Goal: Task Accomplishment & Management: Complete application form

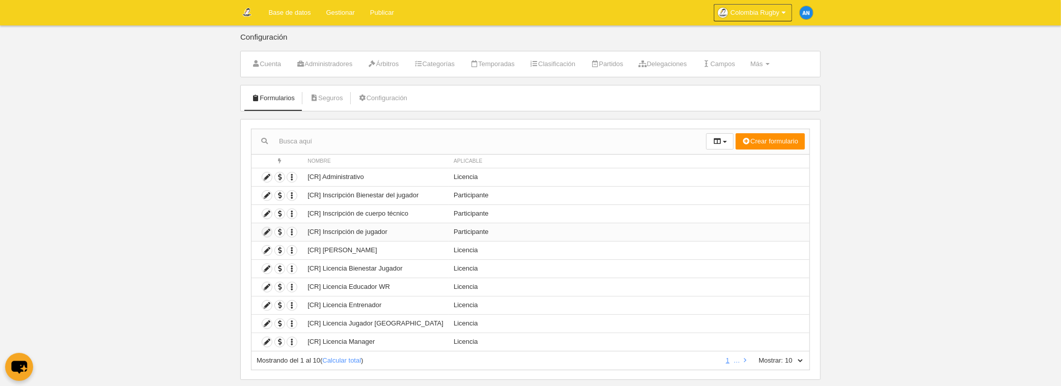
click at [269, 230] on icon at bounding box center [267, 233] width 10 height 10
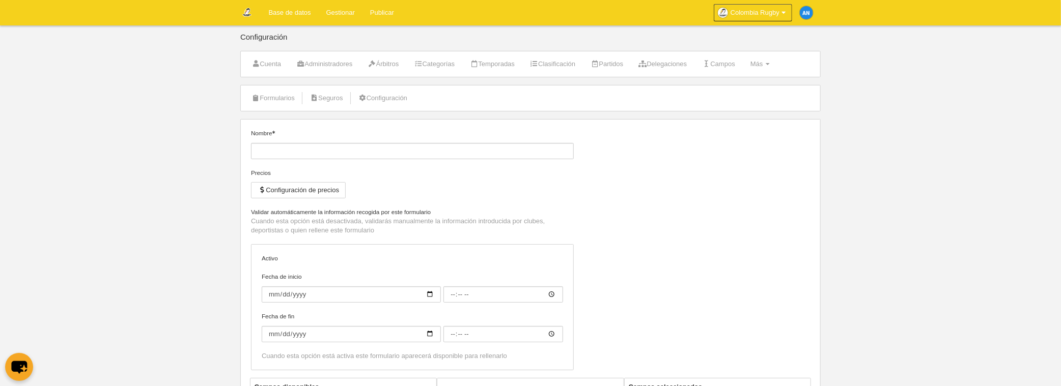
type input "[CR] Inscripción de jugador"
checkbox input "true"
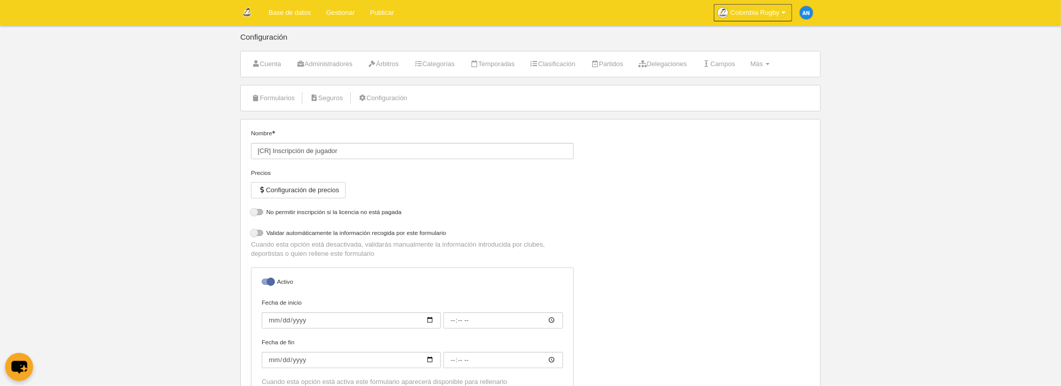
select select "selected"
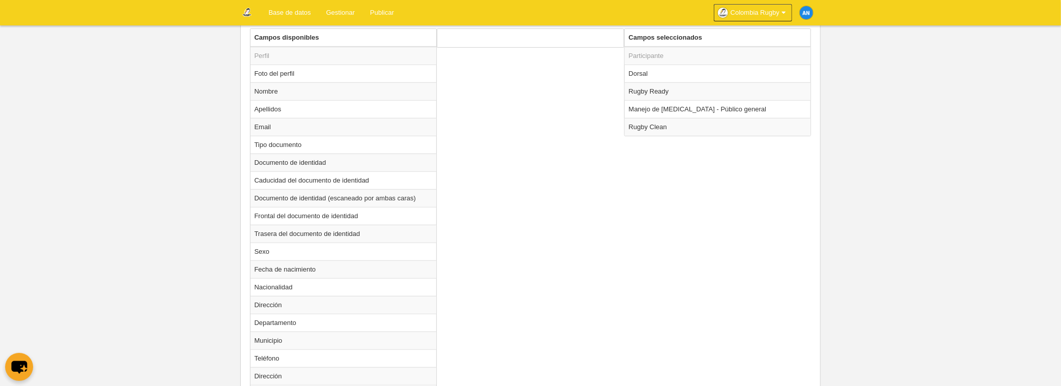
scroll to position [356, 0]
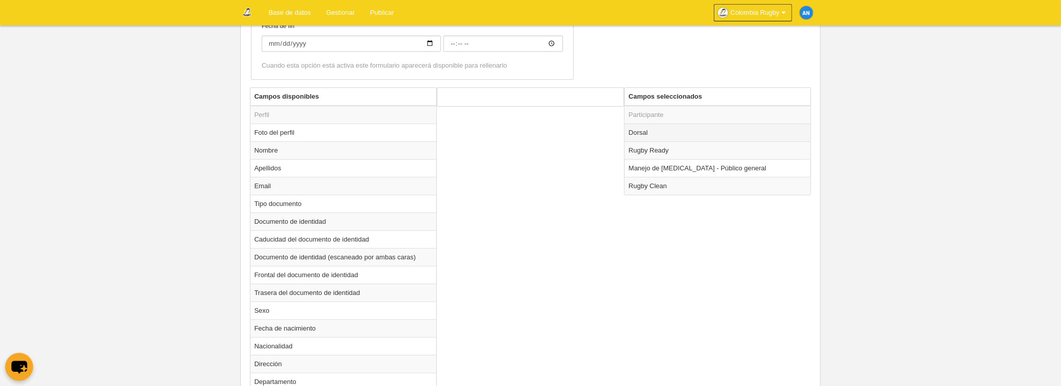
click at [669, 127] on td "Dorsal" at bounding box center [718, 133] width 186 height 18
click at [666, 145] on td "Rugby Ready" at bounding box center [718, 151] width 186 height 18
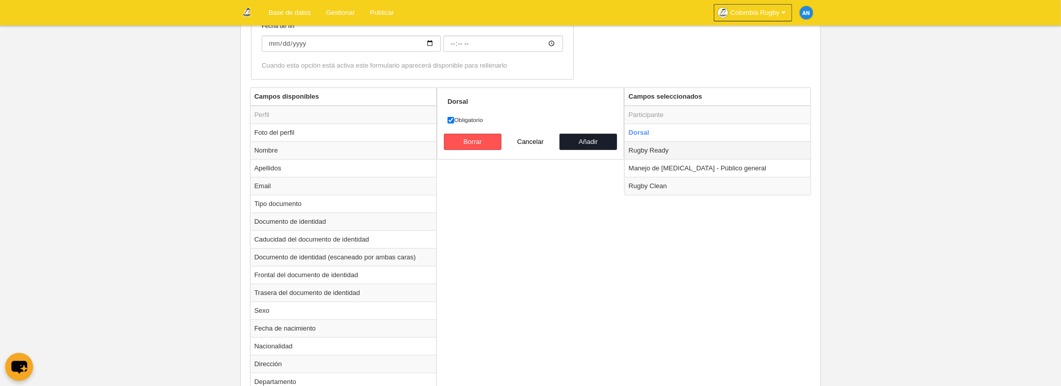
radio input "false"
radio input "true"
checkbox input "true"
click at [667, 161] on td "Manejo de [MEDICAL_DATA] - Público general" at bounding box center [718, 168] width 186 height 18
radio input "false"
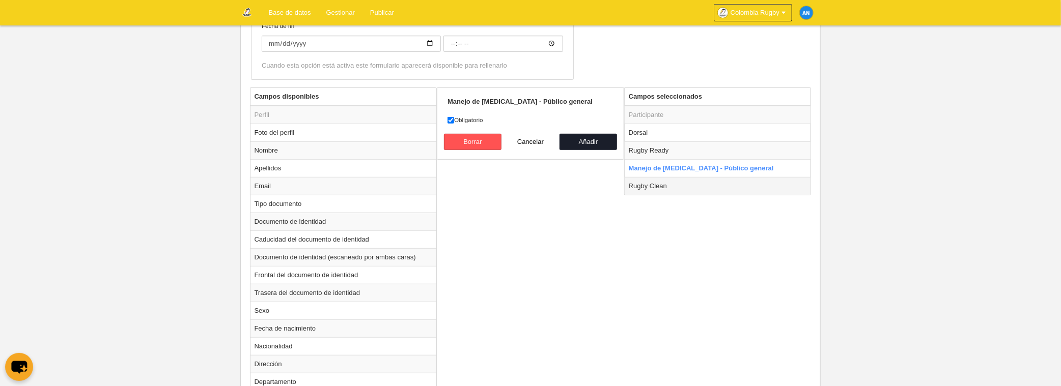
click at [659, 183] on td "Rugby Clean" at bounding box center [718, 186] width 186 height 18
radio input "false"
radio input "true"
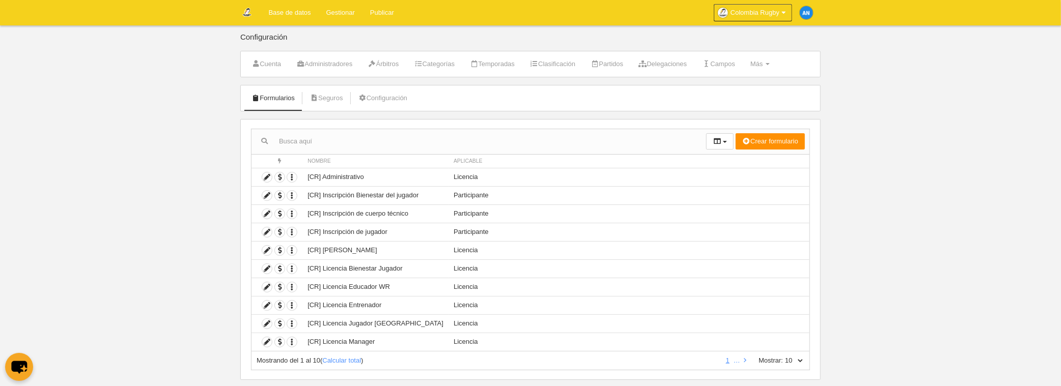
click at [83, 259] on body "Base de datos Gestionar Publicar Colombia Rugby Ajustes generales Ir a mi domin…" at bounding box center [530, 193] width 1061 height 386
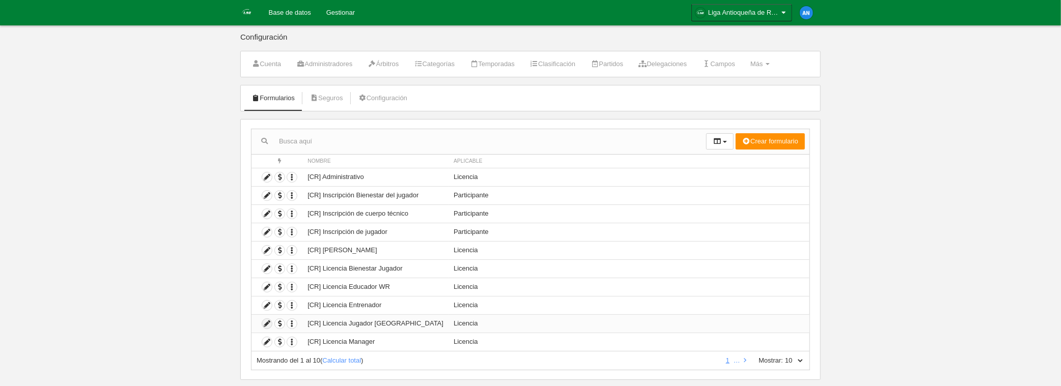
click at [263, 321] on icon at bounding box center [267, 324] width 10 height 10
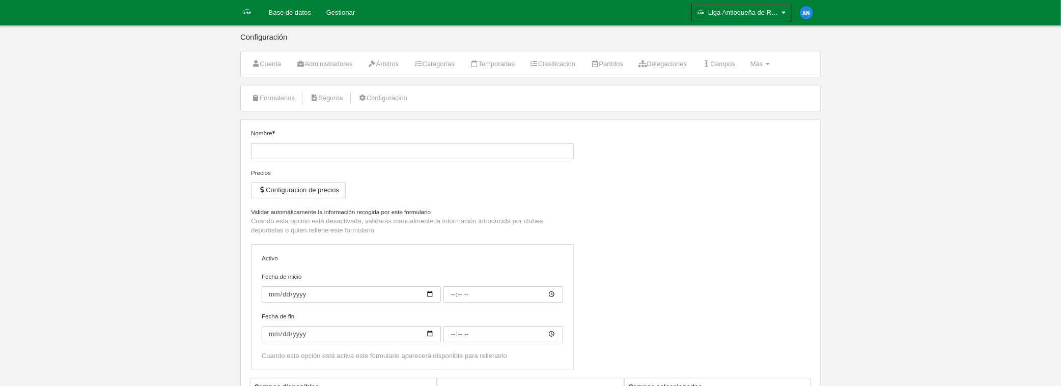
type input "[CR] Licencia Jugador [GEOGRAPHIC_DATA]"
checkbox input "true"
select select "selected"
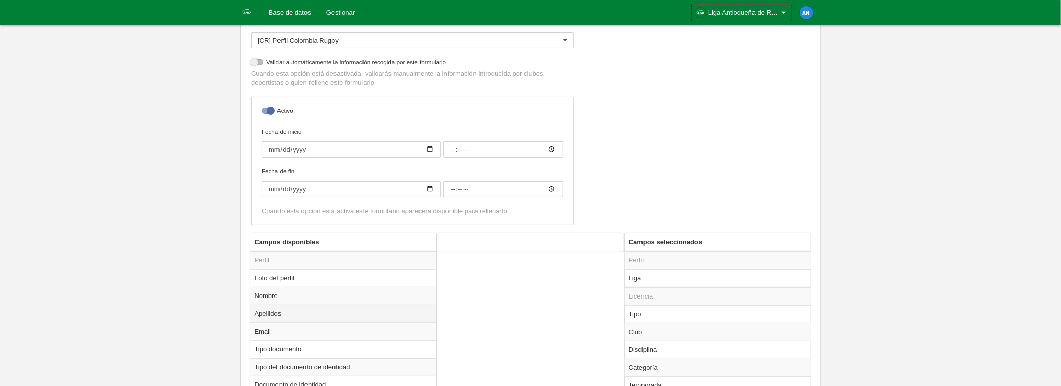
scroll to position [306, 0]
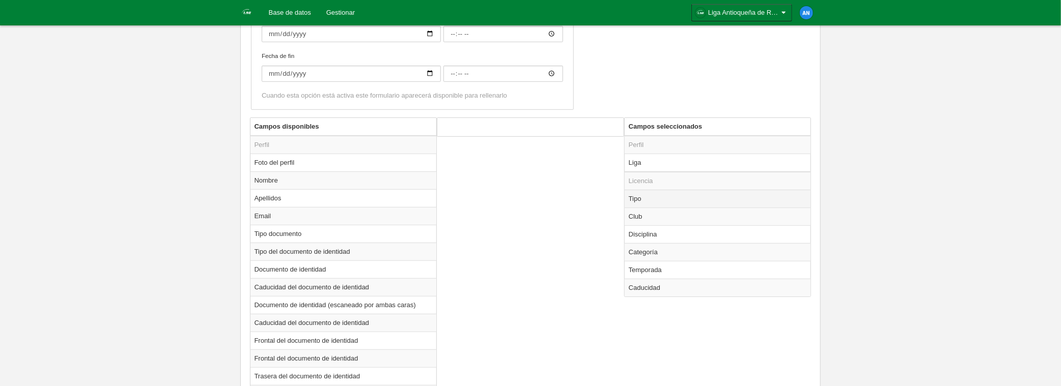
click at [668, 195] on td "Tipo" at bounding box center [718, 199] width 186 height 18
radio input "true"
select select "player"
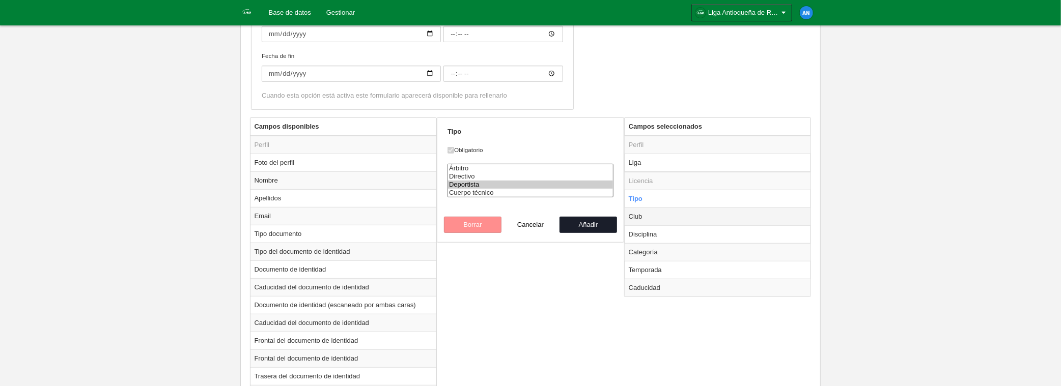
click at [664, 215] on td "Club" at bounding box center [718, 217] width 186 height 18
radio input "false"
radio input "true"
select select
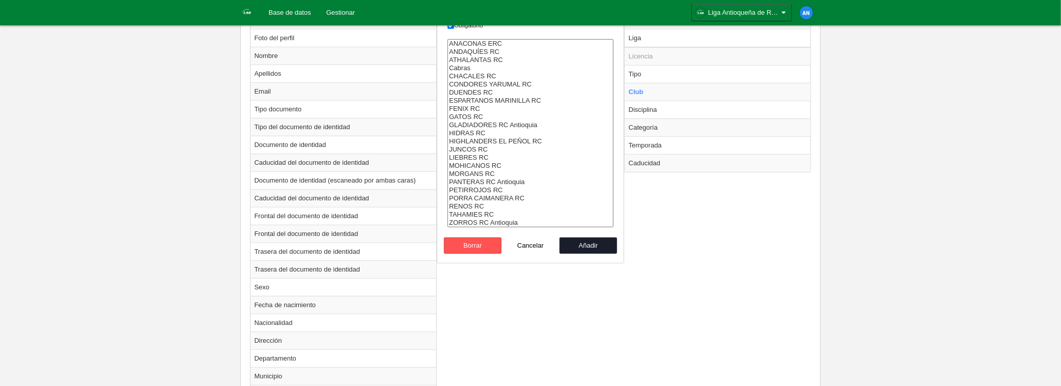
scroll to position [356, 0]
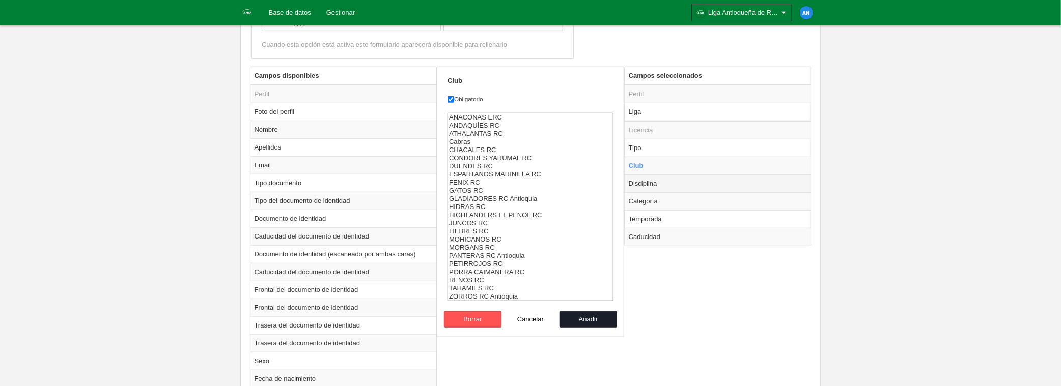
click at [662, 184] on td "Disciplina" at bounding box center [718, 184] width 186 height 18
radio input "false"
radio input "true"
select select "18"
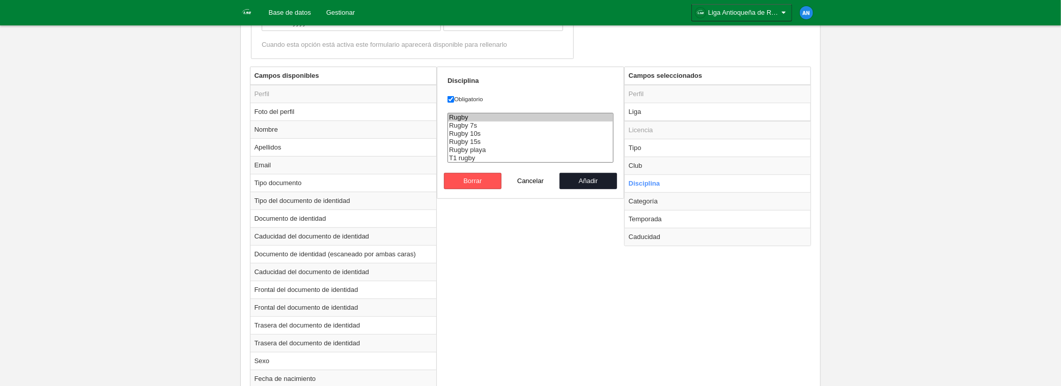
click at [466, 115] on option "Rugby" at bounding box center [530, 118] width 165 height 8
click at [572, 181] on button "Añadir" at bounding box center [589, 181] width 58 height 16
radio input "false"
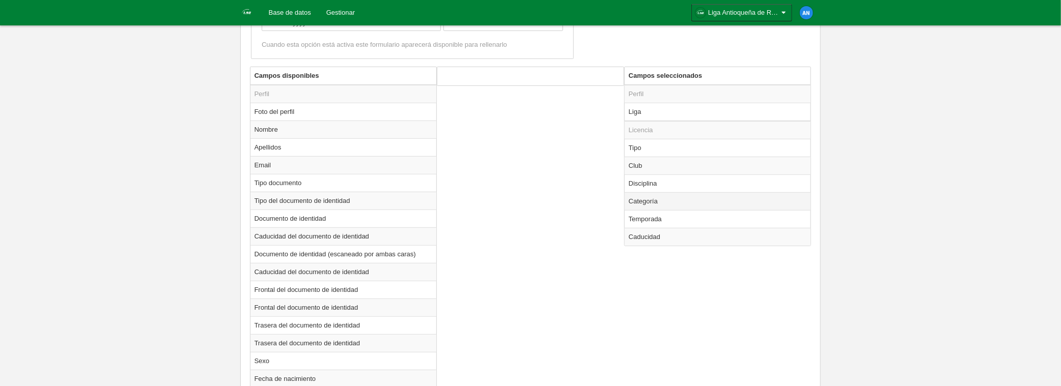
click at [634, 201] on td "Categoría" at bounding box center [718, 201] width 186 height 18
radio input "true"
select select
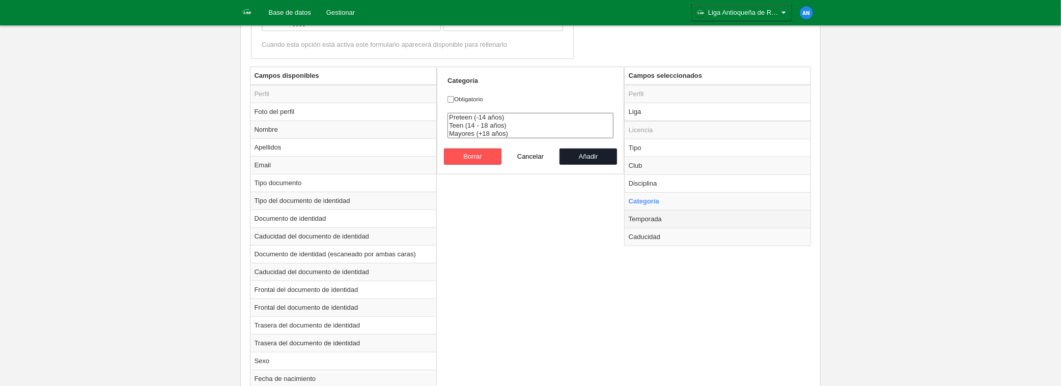
click at [647, 218] on td "Temporada" at bounding box center [718, 219] width 186 height 18
radio input "false"
radio input "true"
checkbox input "true"
select select "8164"
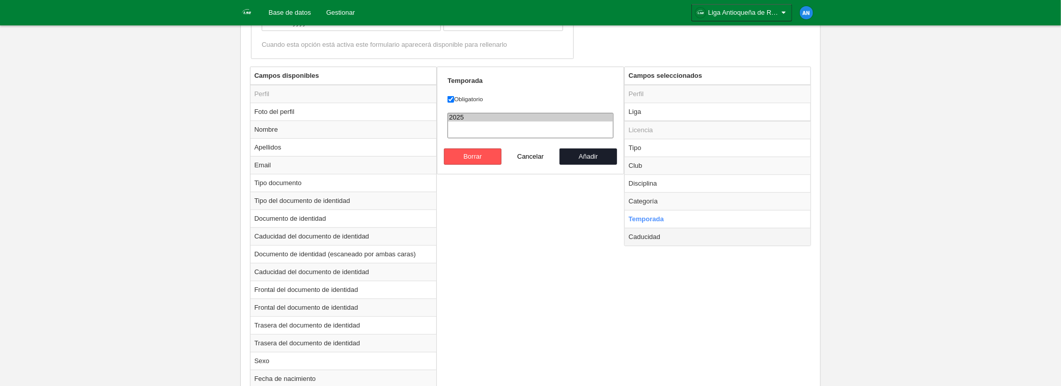
click at [646, 238] on td "Caducidad" at bounding box center [718, 237] width 186 height 18
radio input "false"
radio input "true"
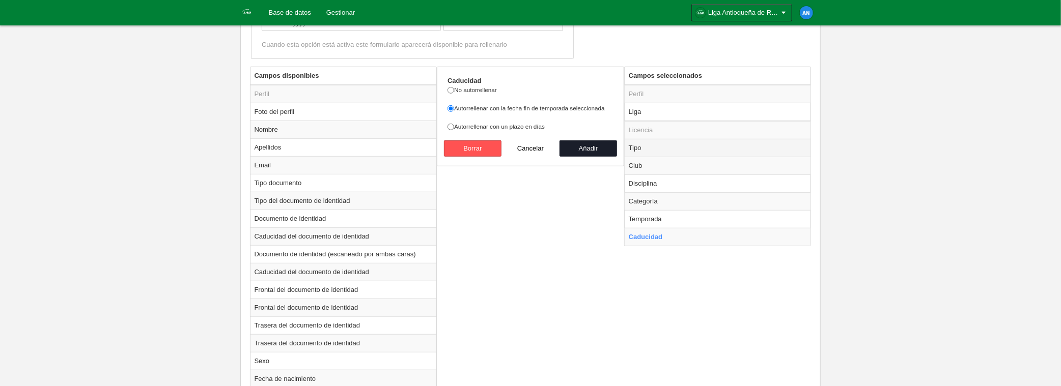
click at [647, 151] on td "Tipo" at bounding box center [718, 148] width 186 height 18
radio input "true"
select select "player"
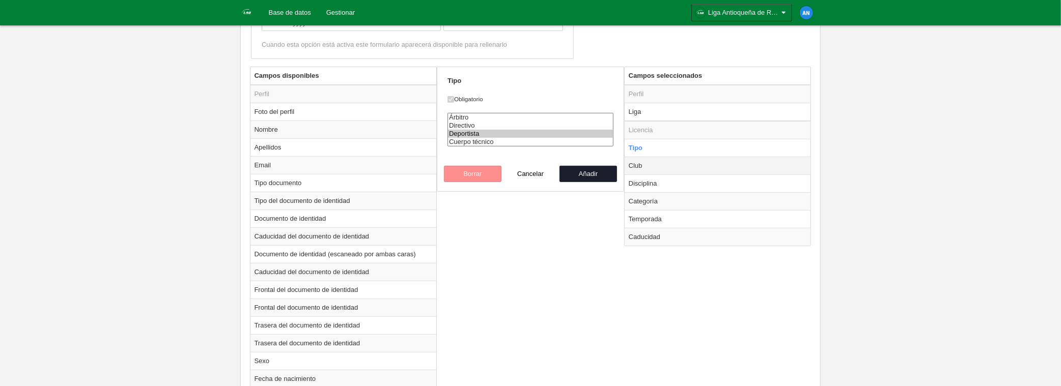
click at [650, 166] on td "Club" at bounding box center [718, 166] width 186 height 18
radio input "false"
radio input "true"
select select
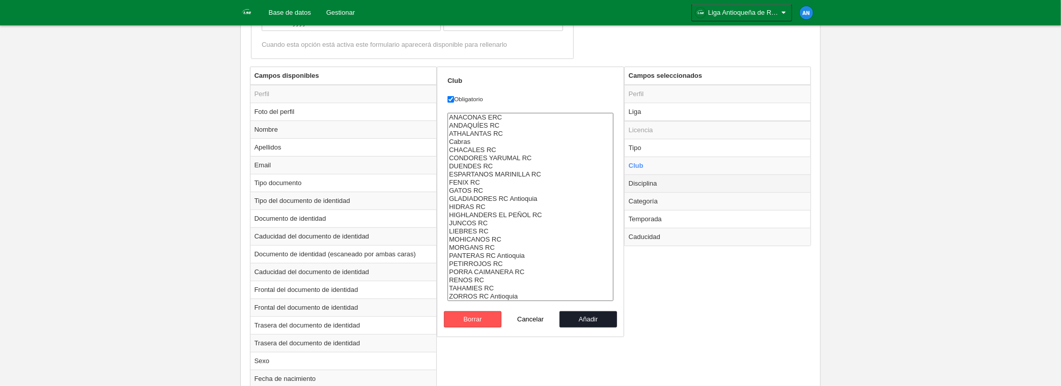
click at [650, 183] on td "Disciplina" at bounding box center [718, 184] width 186 height 18
radio input "false"
radio input "true"
select select "18"
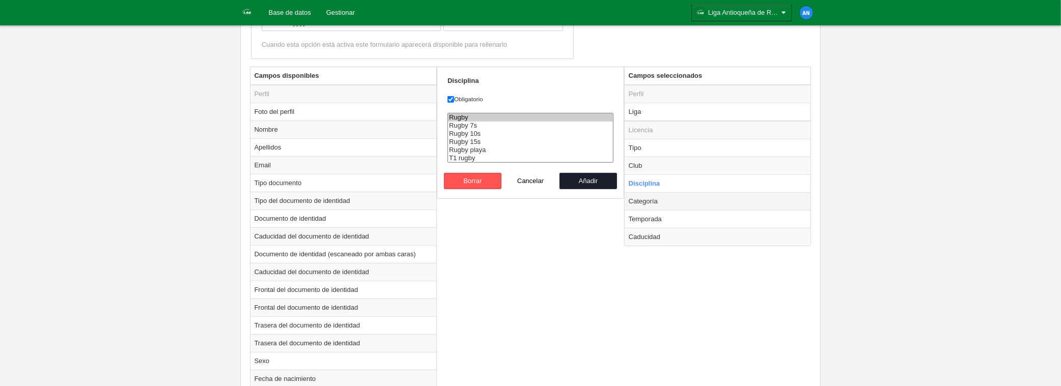
click at [650, 198] on td "Categoría" at bounding box center [718, 201] width 186 height 18
radio input "false"
radio input "true"
checkbox input "false"
select select
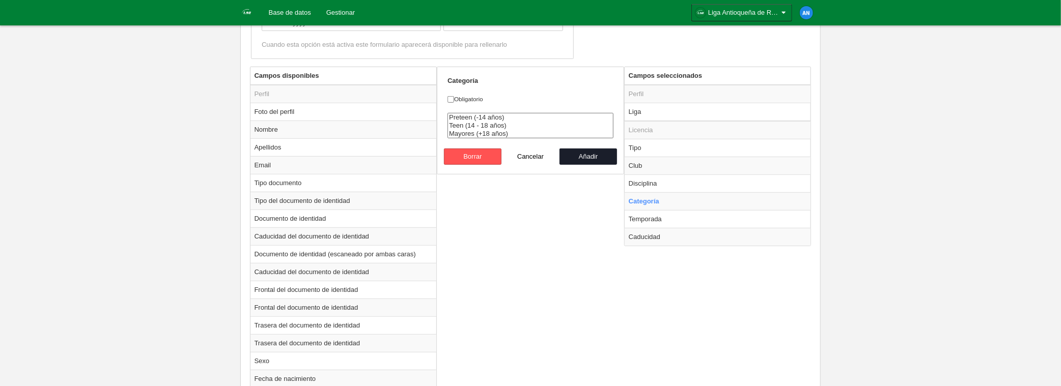
click at [447, 97] on div "Categoría Obligatorio Preteen (-14 años) Teen (14 - 18 años) Mayores (+18 años)…" at bounding box center [530, 121] width 187 height 108
click at [453, 100] on input "Obligatorio" at bounding box center [451, 99] width 7 height 7
checkbox input "true"
click at [577, 156] on button "Añadir" at bounding box center [589, 157] width 58 height 16
radio input "false"
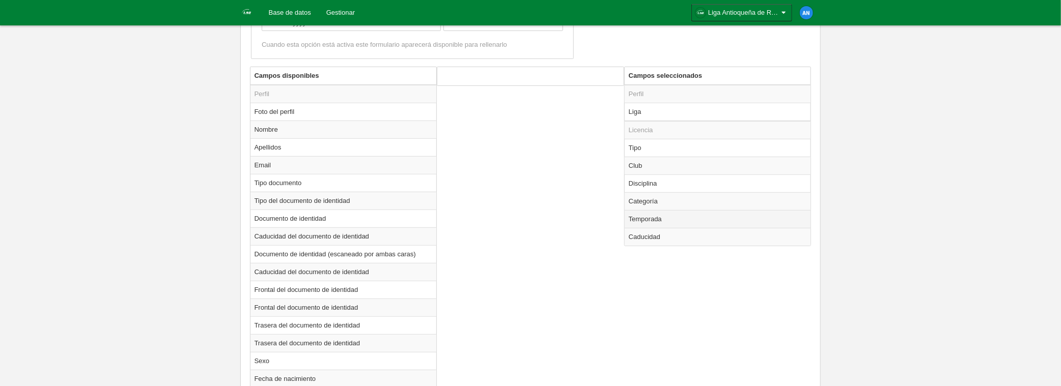
click at [631, 223] on td "Temporada" at bounding box center [718, 219] width 186 height 18
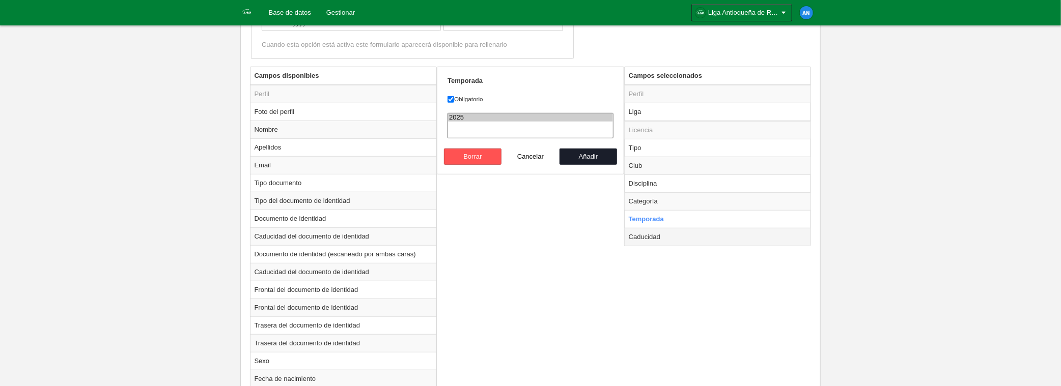
click at [641, 235] on td "Caducidad" at bounding box center [718, 237] width 186 height 18
radio input "false"
radio input "true"
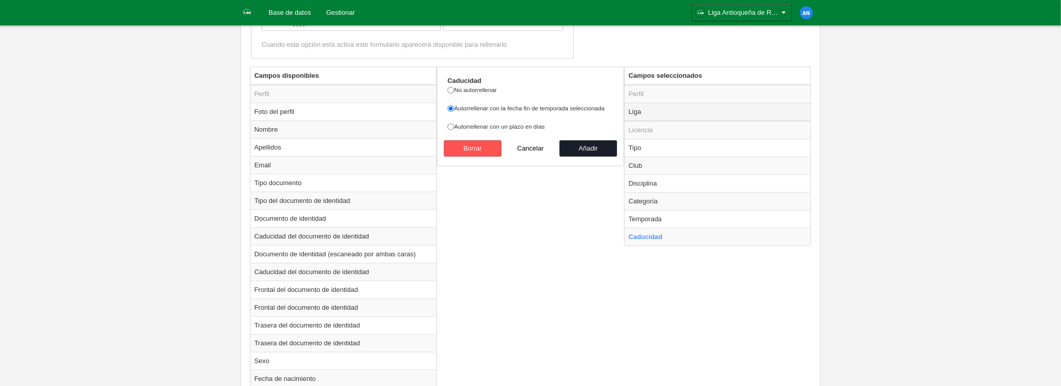
click at [656, 111] on td "Liga" at bounding box center [718, 112] width 186 height 18
radio input "true"
select select
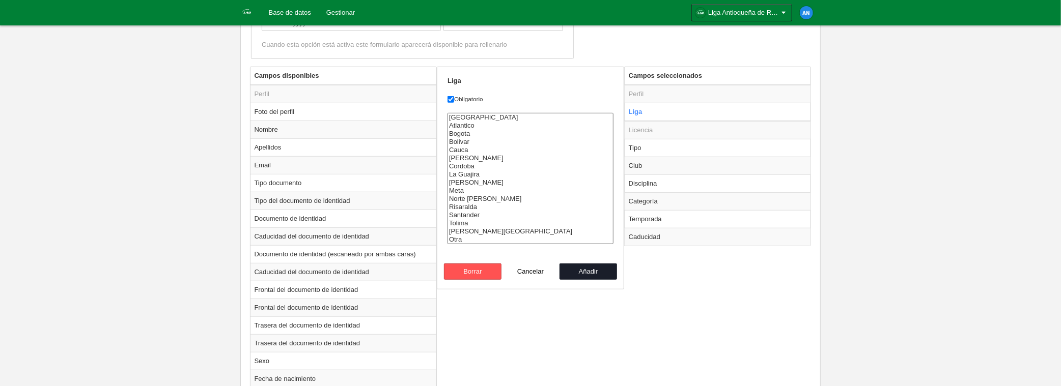
click at [530, 98] on label "Obligatorio" at bounding box center [531, 99] width 166 height 9
click at [454, 98] on input "Obligatorio" at bounding box center [451, 99] width 7 height 7
click at [530, 98] on label "Obligatorio" at bounding box center [531, 99] width 166 height 9
click at [454, 98] on input "Obligatorio" at bounding box center [451, 99] width 7 height 7
checkbox input "true"
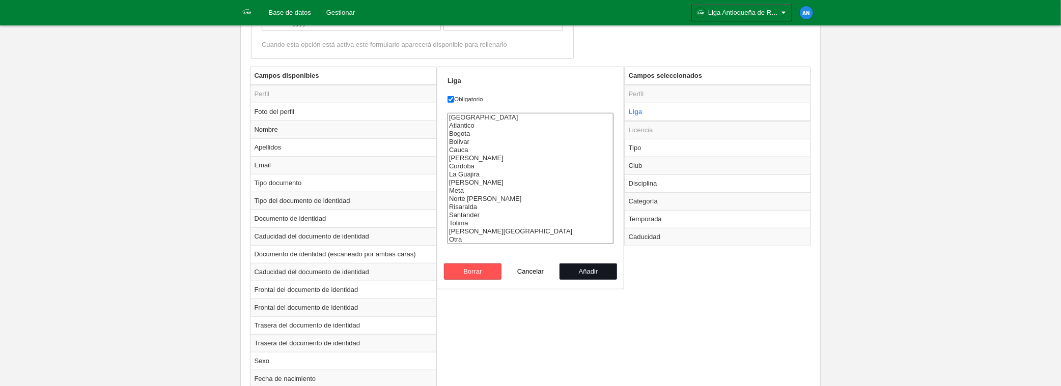
click at [591, 269] on button "Añadir" at bounding box center [589, 272] width 58 height 16
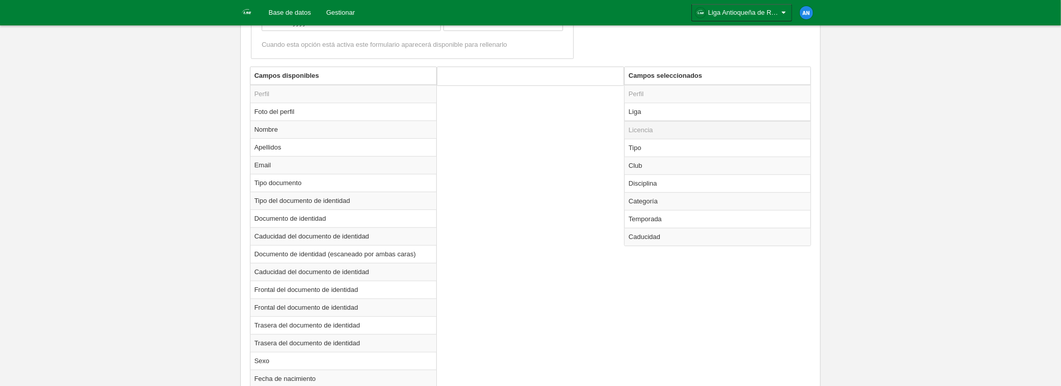
click at [672, 132] on td "Licencia" at bounding box center [718, 130] width 186 height 18
click at [634, 112] on td "Liga" at bounding box center [718, 112] width 186 height 18
radio input "true"
select select
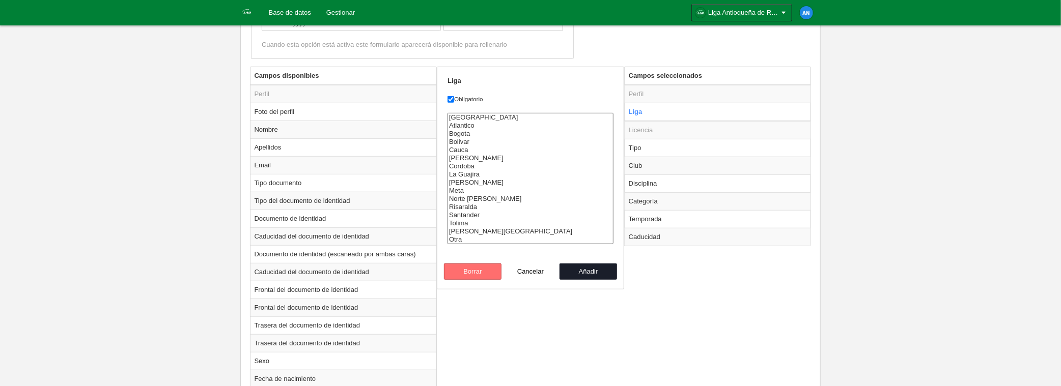
click at [482, 272] on button "Borrar" at bounding box center [473, 272] width 58 height 16
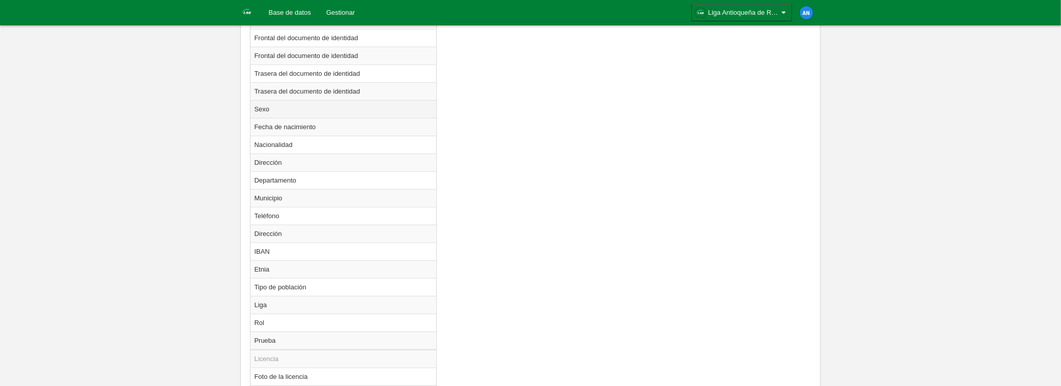
scroll to position [611, 0]
click at [298, 295] on td "Liga" at bounding box center [344, 303] width 186 height 18
radio input "true"
select select
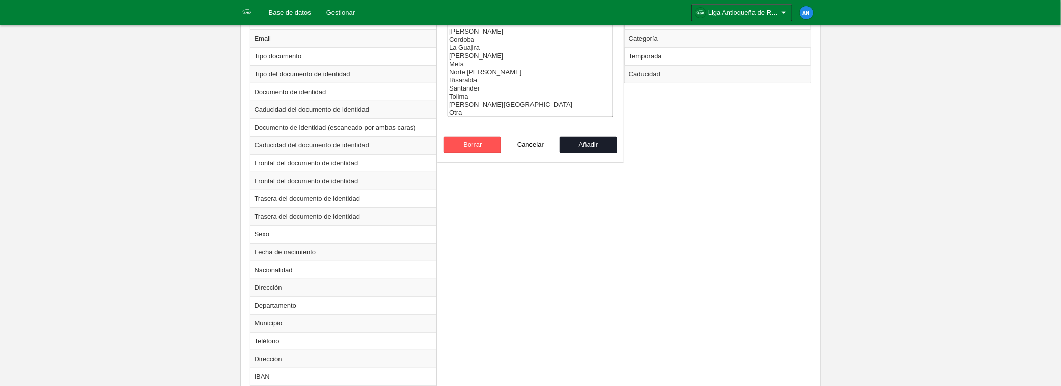
scroll to position [306, 0]
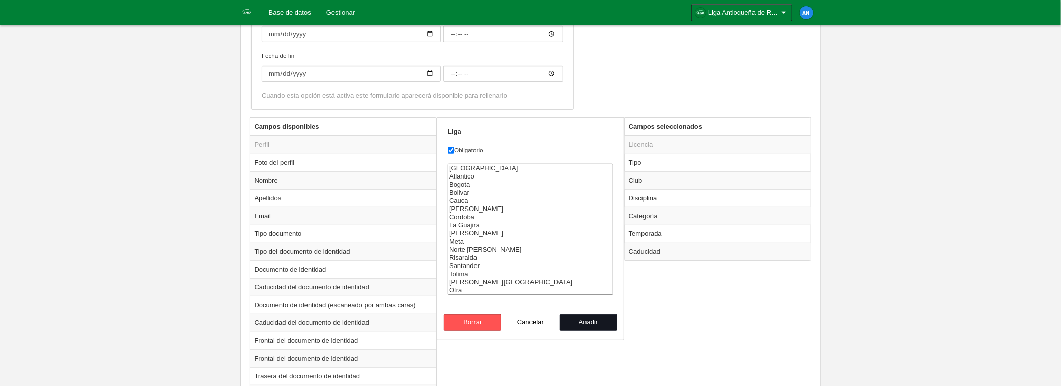
click at [603, 321] on button "Añadir" at bounding box center [589, 323] width 58 height 16
radio input "false"
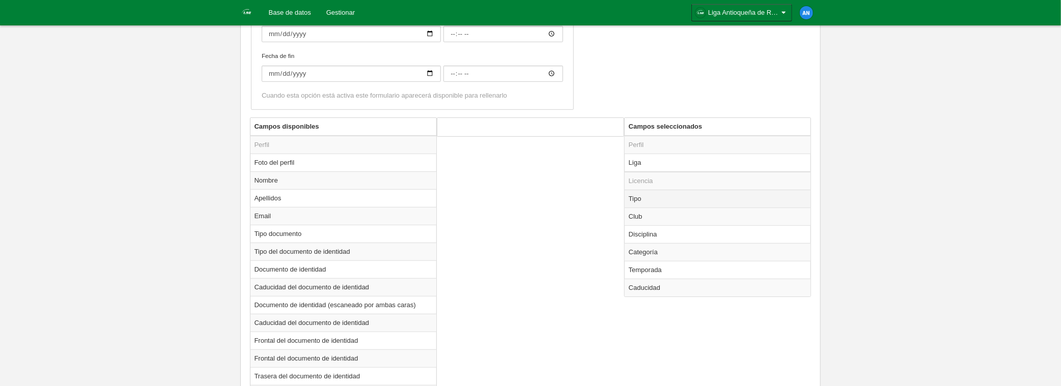
click at [680, 195] on td "Tipo" at bounding box center [718, 199] width 186 height 18
radio input "true"
select select "player"
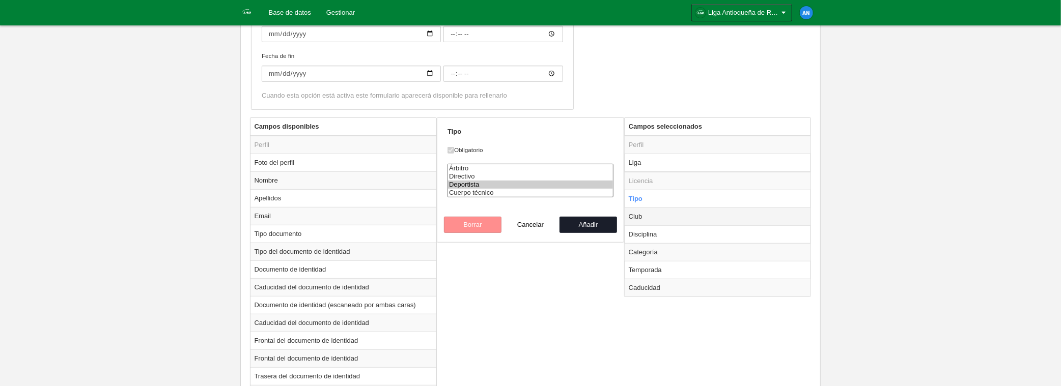
click at [677, 215] on td "Club" at bounding box center [718, 217] width 186 height 18
radio input "false"
radio input "true"
select select
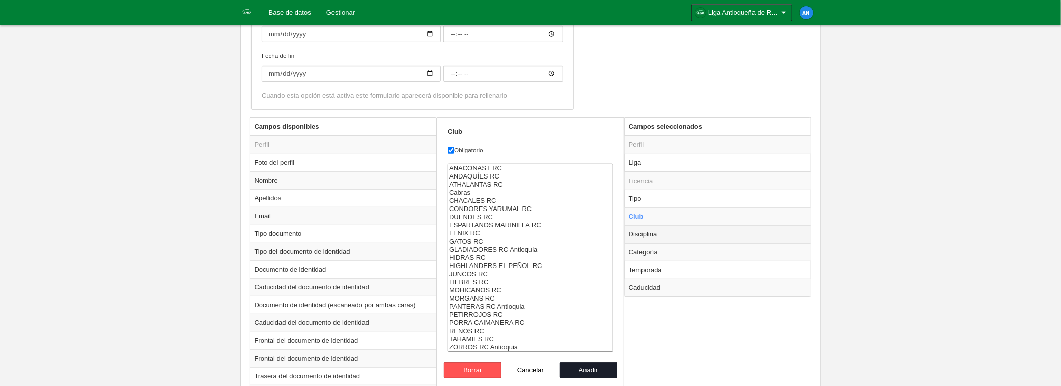
click at [681, 234] on td "Disciplina" at bounding box center [718, 235] width 186 height 18
radio input "false"
radio input "true"
select select "18"
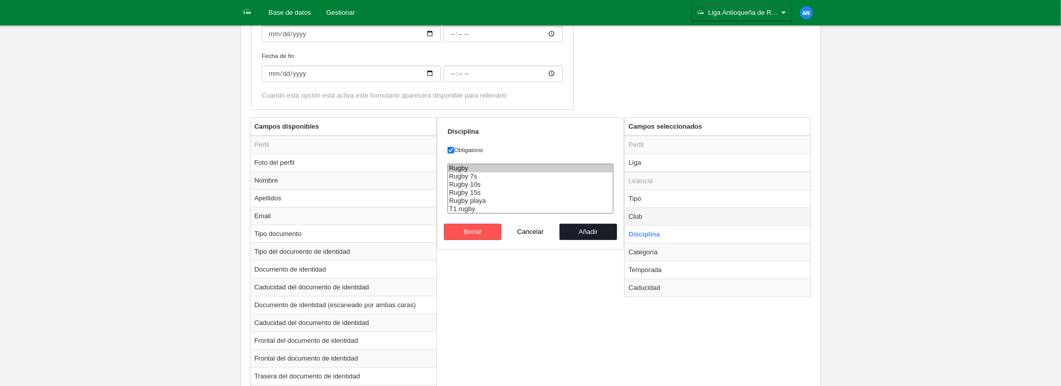
click at [659, 219] on td "Club" at bounding box center [718, 217] width 186 height 18
radio input "true"
select select
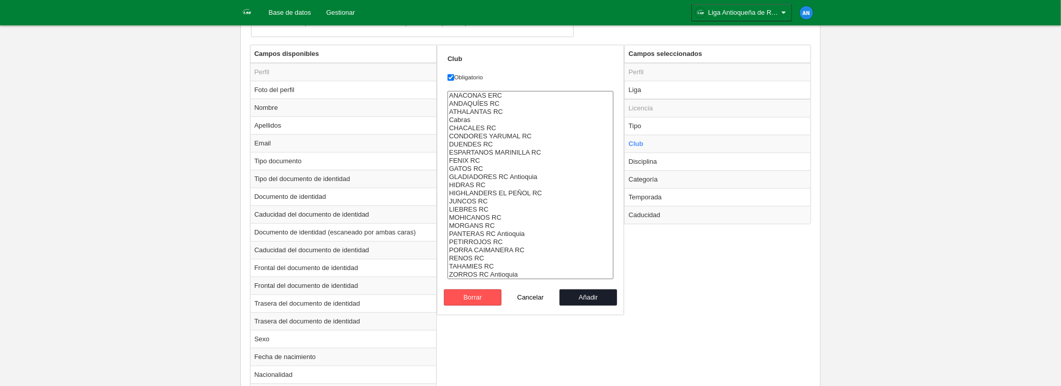
scroll to position [407, 0]
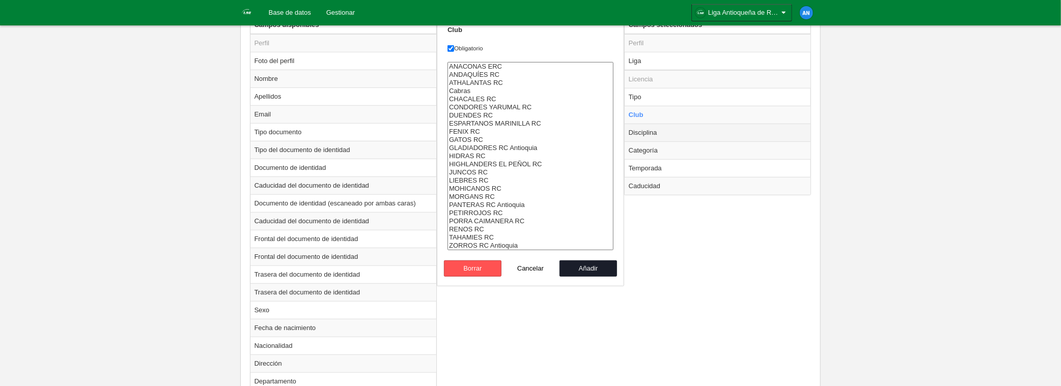
click at [665, 132] on td "Disciplina" at bounding box center [718, 133] width 186 height 18
radio input "false"
radio input "true"
select select "18"
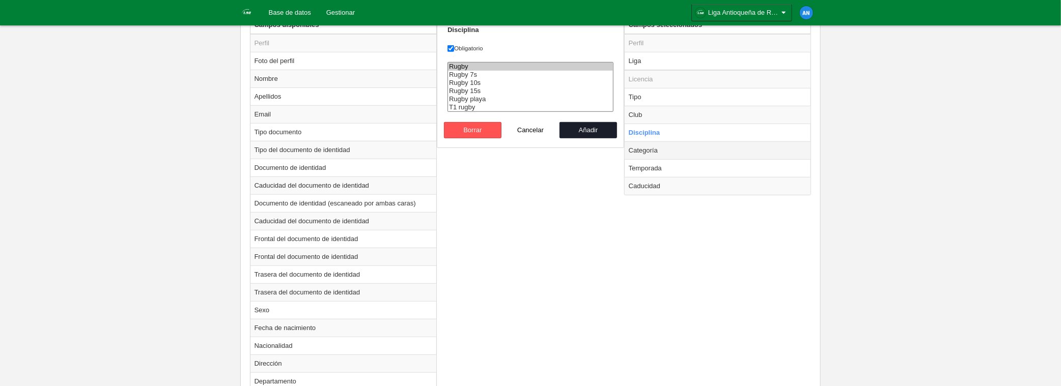
click at [680, 148] on td "Categoría" at bounding box center [718, 151] width 186 height 18
radio input "false"
radio input "true"
select select
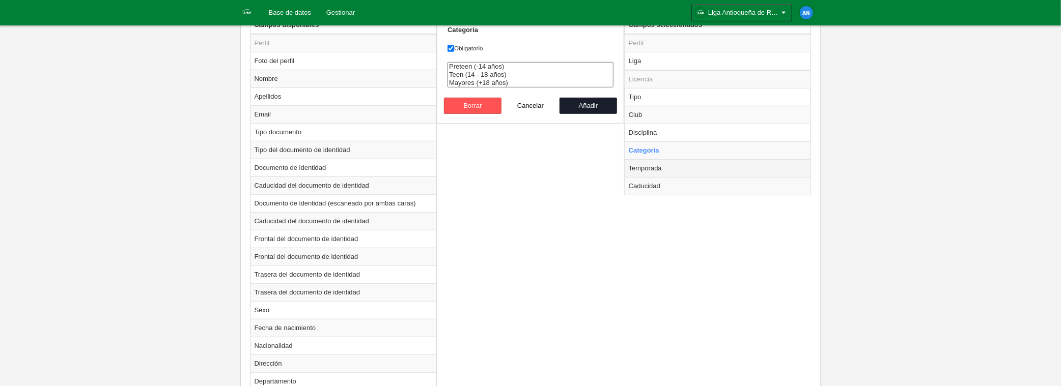
click at [677, 169] on td "Temporada" at bounding box center [718, 168] width 186 height 18
radio input "false"
radio input "true"
select select "8164"
click at [673, 182] on td "Caducidad" at bounding box center [718, 186] width 186 height 18
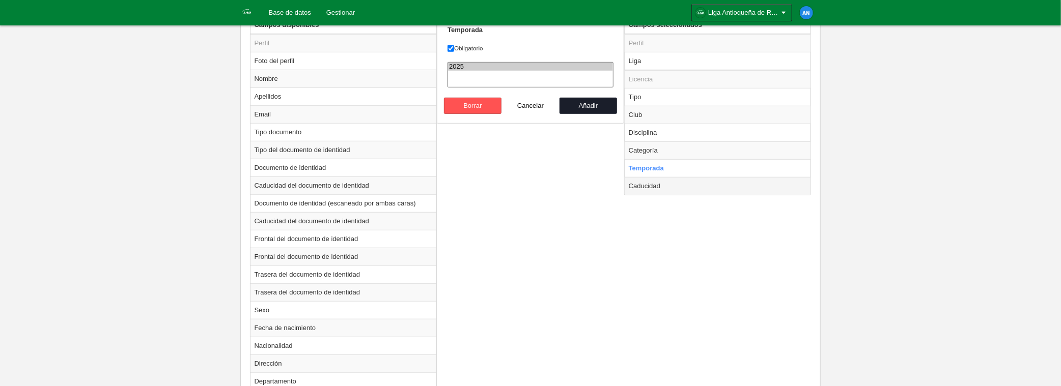
radio input "false"
radio input "true"
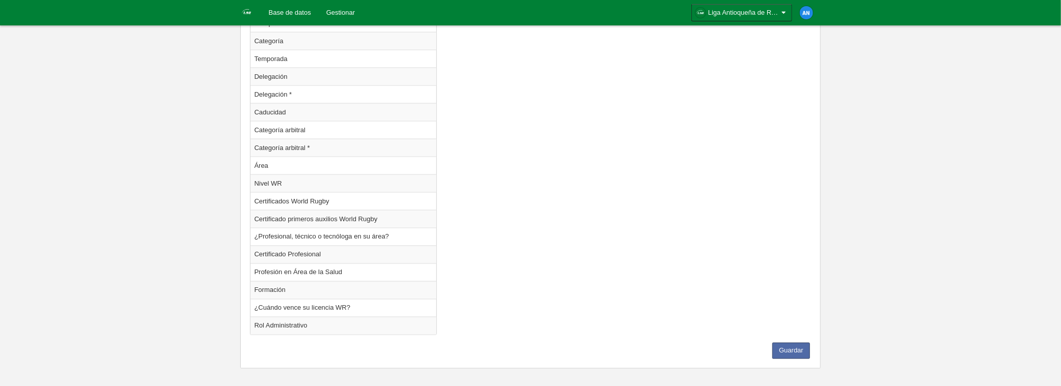
scroll to position [1017, 0]
click at [795, 344] on button "Guardar" at bounding box center [791, 350] width 38 height 16
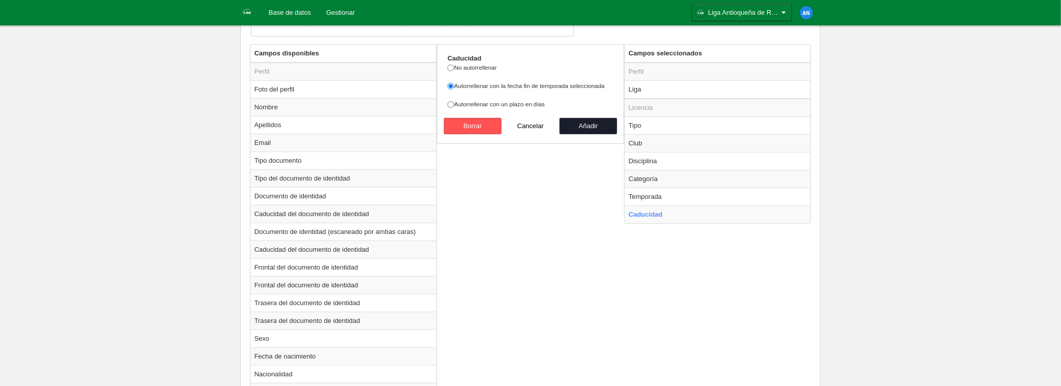
scroll to position [355, 0]
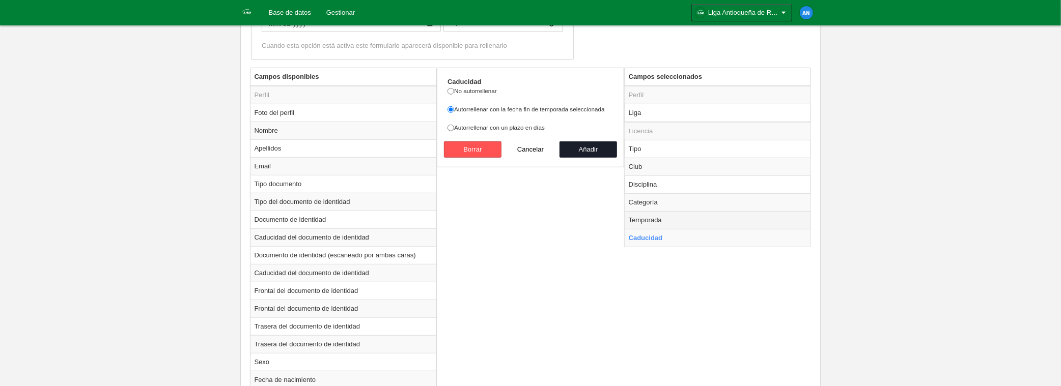
click at [651, 218] on td "Temporada" at bounding box center [718, 220] width 186 height 18
radio input "true"
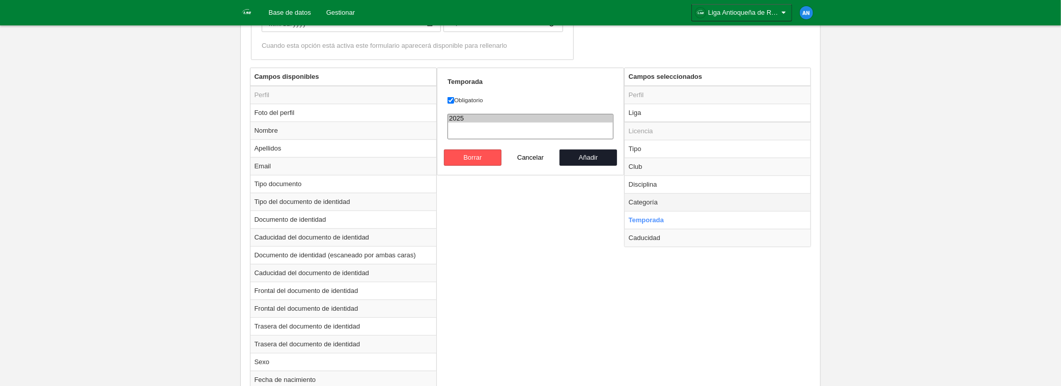
click at [649, 198] on td "Categoría" at bounding box center [718, 202] width 186 height 18
radio input "true"
select select
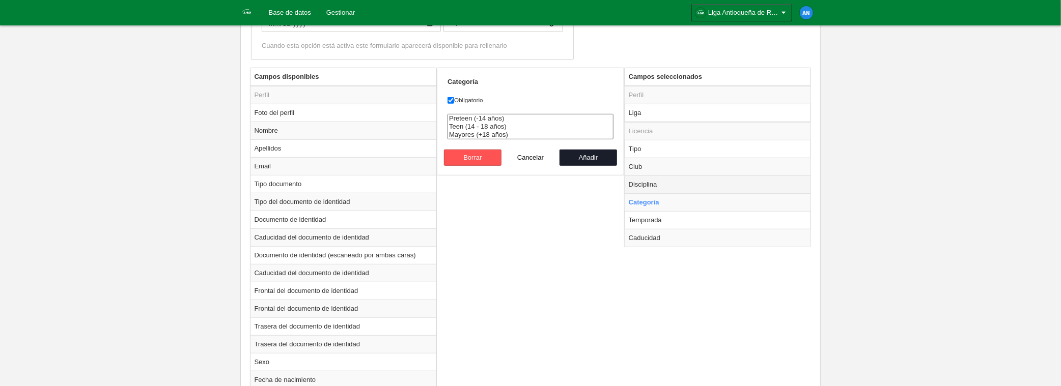
click at [655, 186] on td "Disciplina" at bounding box center [718, 185] width 186 height 18
radio input "true"
select select "18"
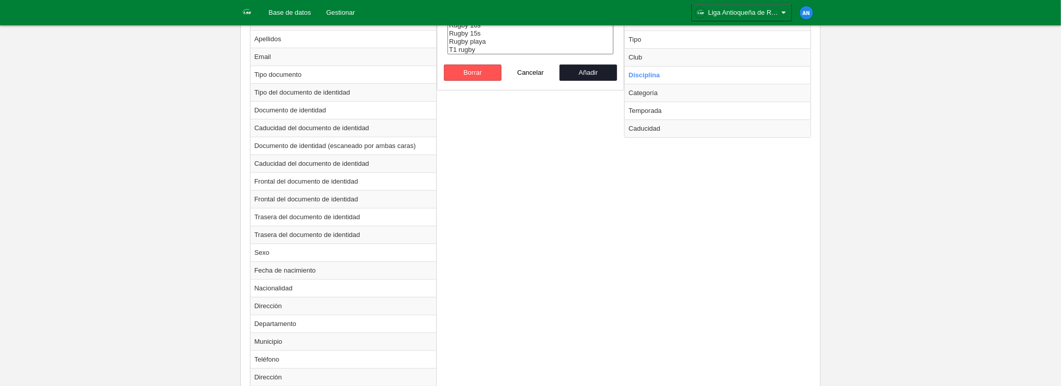
scroll to position [254, 0]
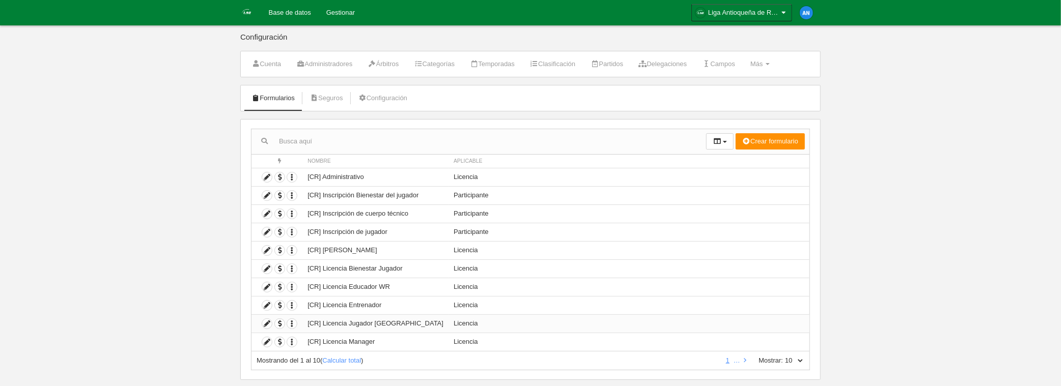
click at [381, 321] on td "[CR] Licencia Jugador [GEOGRAPHIC_DATA]" at bounding box center [375, 324] width 146 height 18
click at [268, 321] on icon at bounding box center [267, 324] width 10 height 10
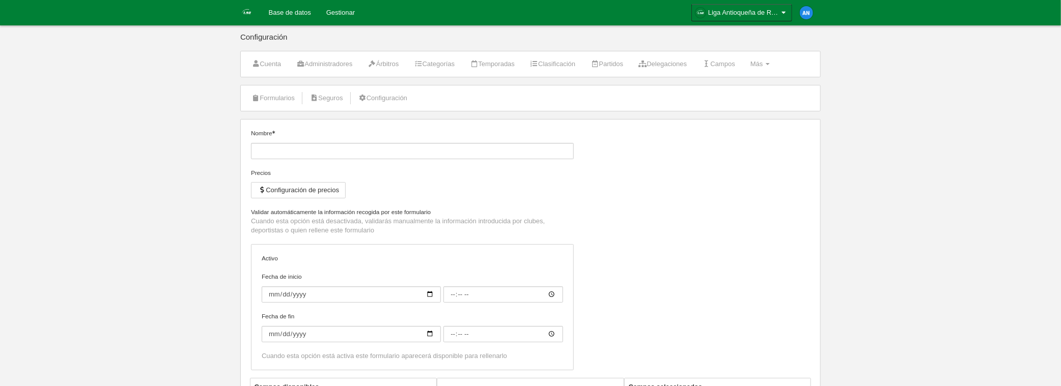
type input "[CR] Licencia Jugador [GEOGRAPHIC_DATA]"
checkbox input "true"
select select "selected"
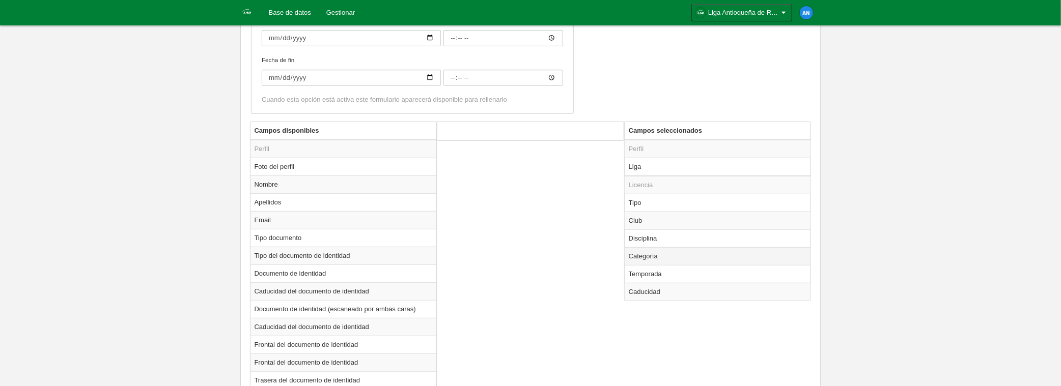
scroll to position [306, 0]
click at [661, 269] on td "Temporada" at bounding box center [718, 270] width 186 height 18
radio input "true"
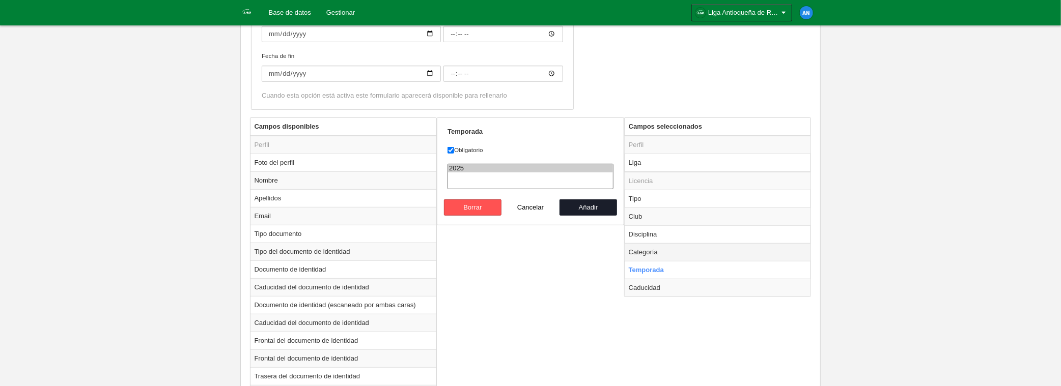
click at [661, 252] on td "Categoría" at bounding box center [718, 252] width 186 height 18
radio input "true"
checkbox input "false"
select select
click at [477, 149] on label "Obligatorio" at bounding box center [531, 150] width 166 height 9
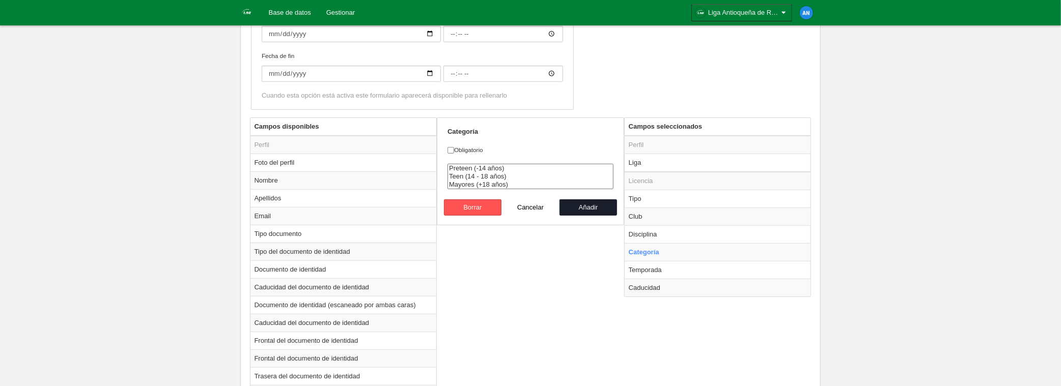
click at [454, 149] on input "Obligatorio" at bounding box center [451, 150] width 7 height 7
checkbox input "true"
click at [580, 207] on button "Añadir" at bounding box center [589, 208] width 58 height 16
radio input "false"
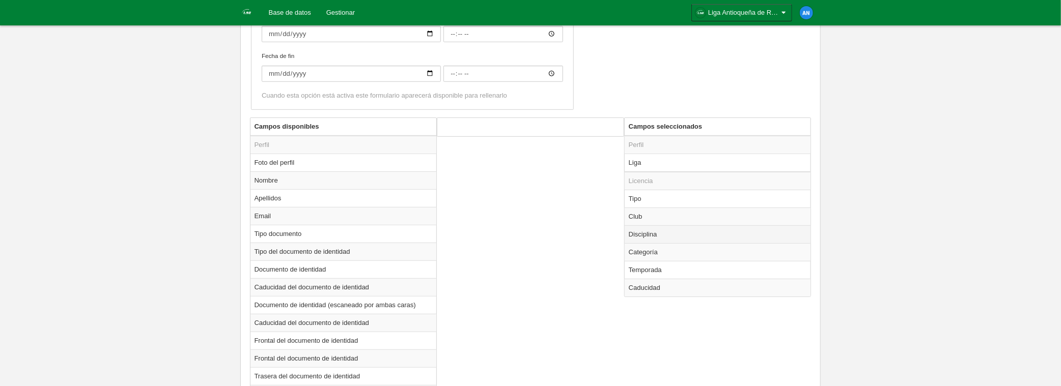
click at [660, 233] on td "Disciplina" at bounding box center [718, 235] width 186 height 18
radio input "true"
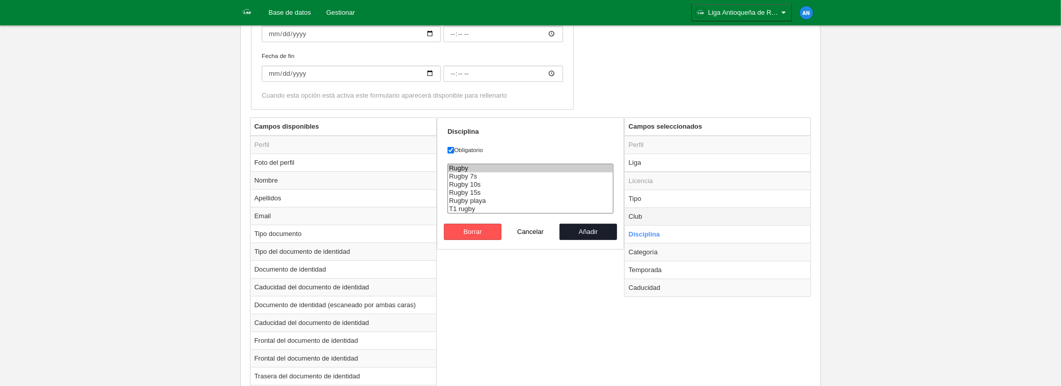
click at [640, 216] on td "Club" at bounding box center [718, 217] width 186 height 18
radio input "true"
select select
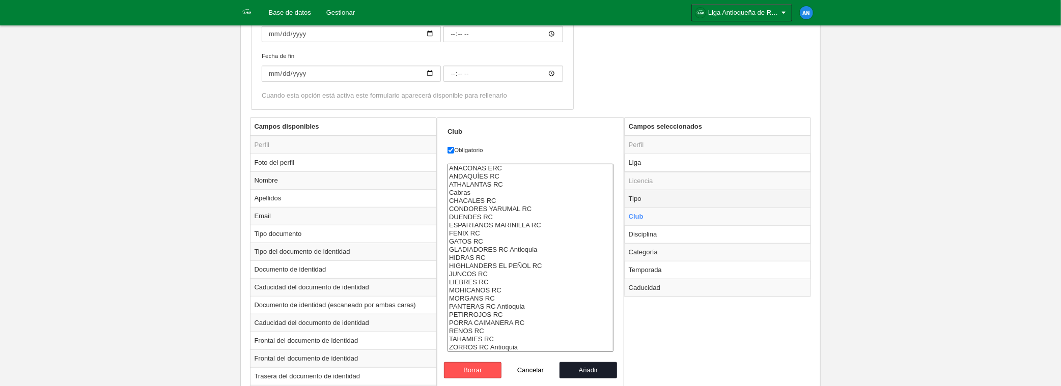
click at [651, 196] on td "Tipo" at bounding box center [718, 199] width 186 height 18
radio input "true"
select select "player"
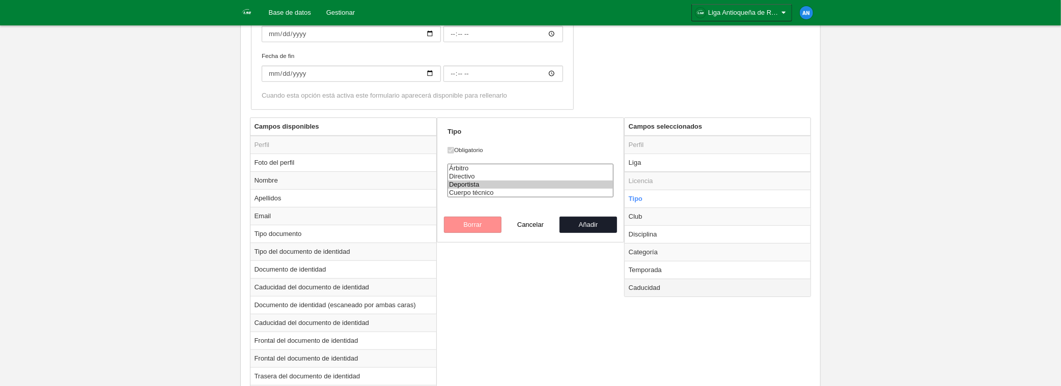
click at [641, 286] on td "Caducidad" at bounding box center [718, 288] width 186 height 18
radio input "false"
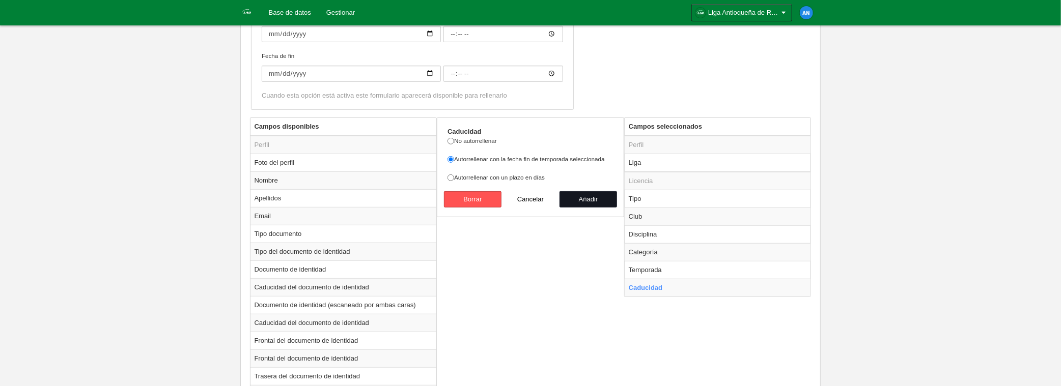
click at [597, 202] on button "Añadir" at bounding box center [589, 199] width 58 height 16
radio input "false"
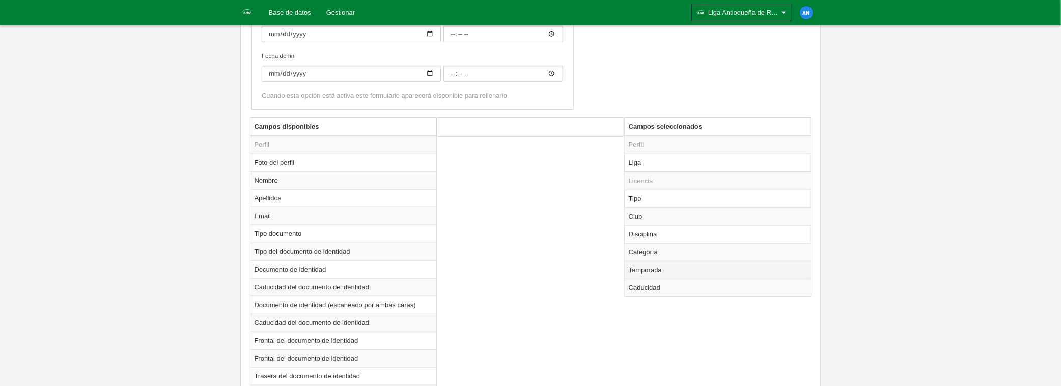
click at [647, 273] on td "Temporada" at bounding box center [718, 270] width 186 height 18
radio input "true"
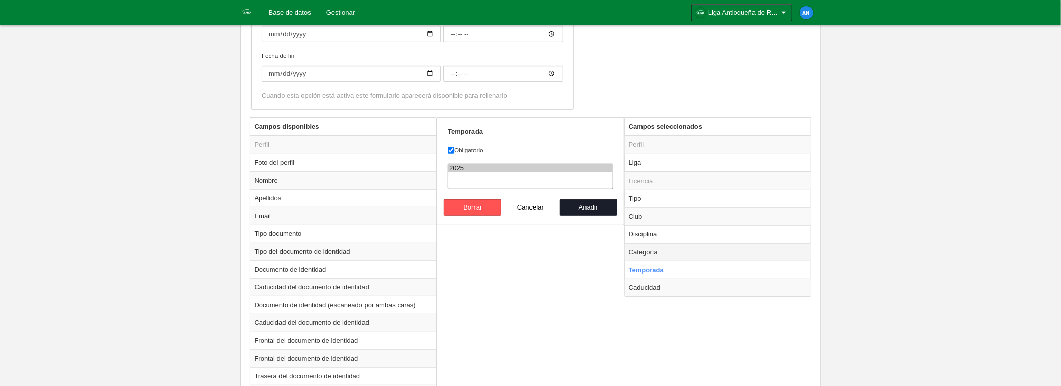
click at [656, 250] on td "Categoría" at bounding box center [718, 252] width 186 height 18
radio input "true"
select select
click at [659, 231] on td "Disciplina" at bounding box center [718, 235] width 186 height 18
radio input "true"
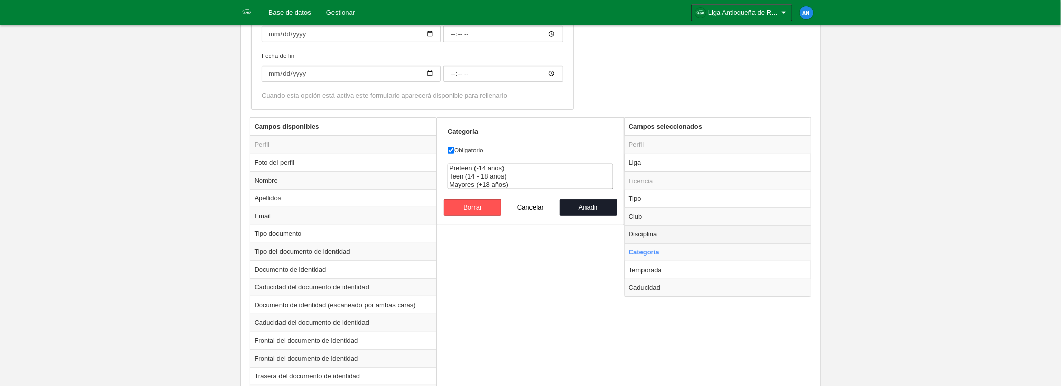
select select "18"
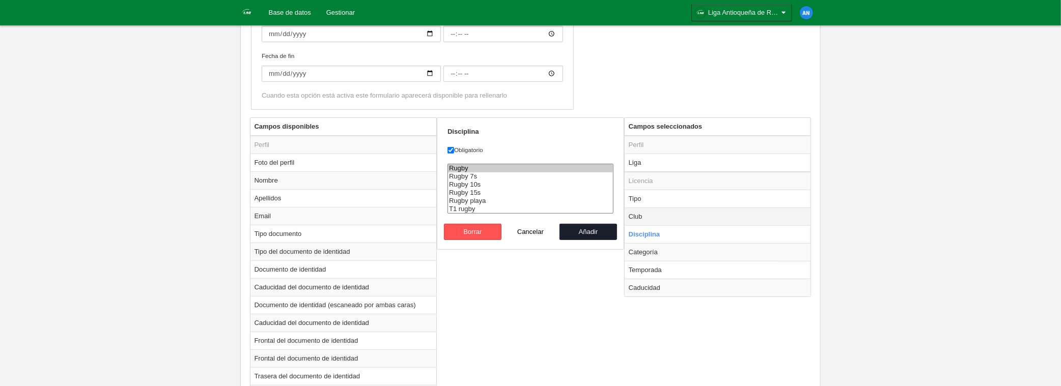
click at [659, 213] on td "Club" at bounding box center [718, 217] width 186 height 18
radio input "true"
select select
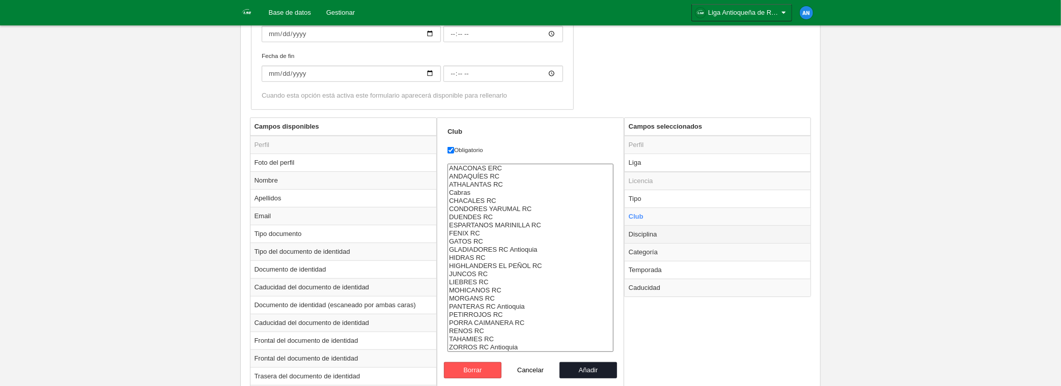
click at [658, 235] on td "Disciplina" at bounding box center [718, 235] width 186 height 18
radio input "false"
radio input "true"
select select "18"
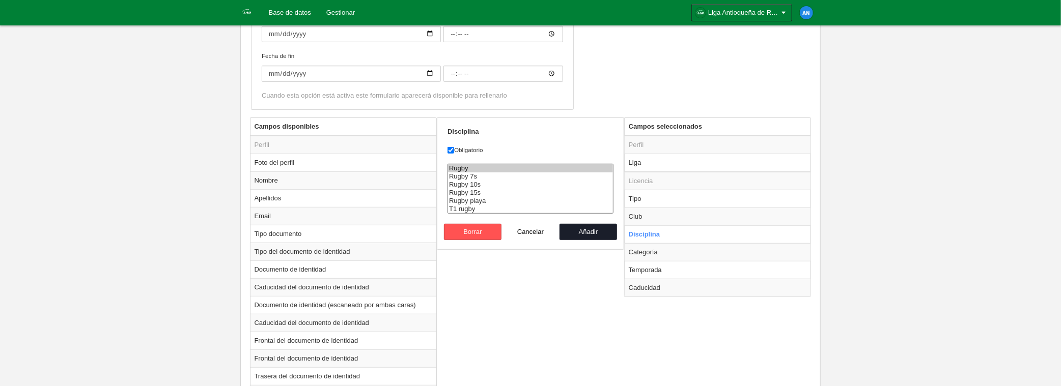
click at [486, 166] on option "Rugby" at bounding box center [530, 168] width 165 height 8
click at [584, 232] on button "Añadir" at bounding box center [589, 232] width 58 height 16
radio input "false"
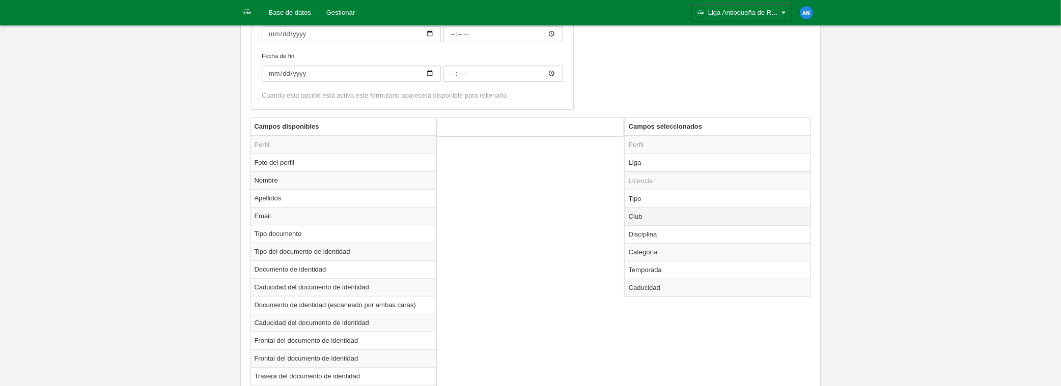
click at [649, 216] on td "Club" at bounding box center [718, 217] width 186 height 18
radio input "true"
select select
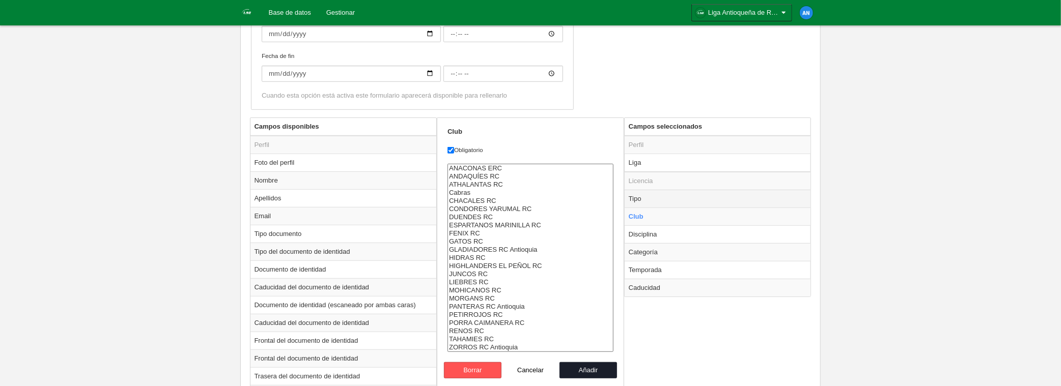
click at [662, 200] on td "Tipo" at bounding box center [718, 199] width 186 height 18
radio input "true"
select select "player"
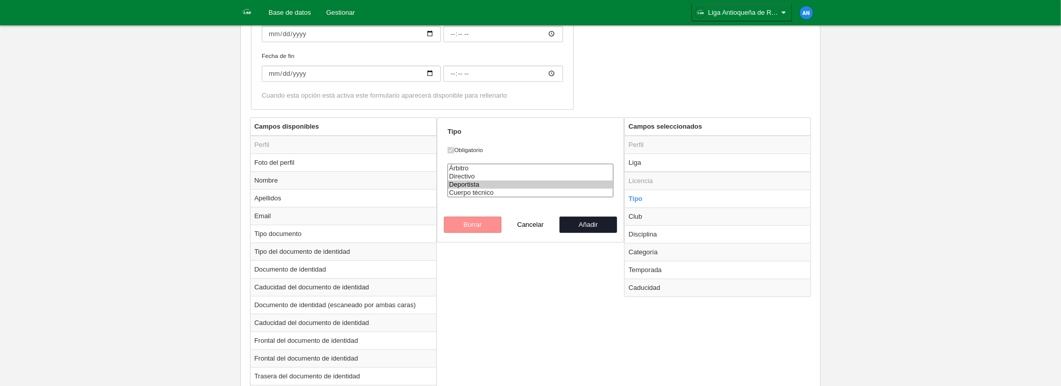
click at [604, 221] on button "Añadir" at bounding box center [589, 225] width 58 height 16
radio input "false"
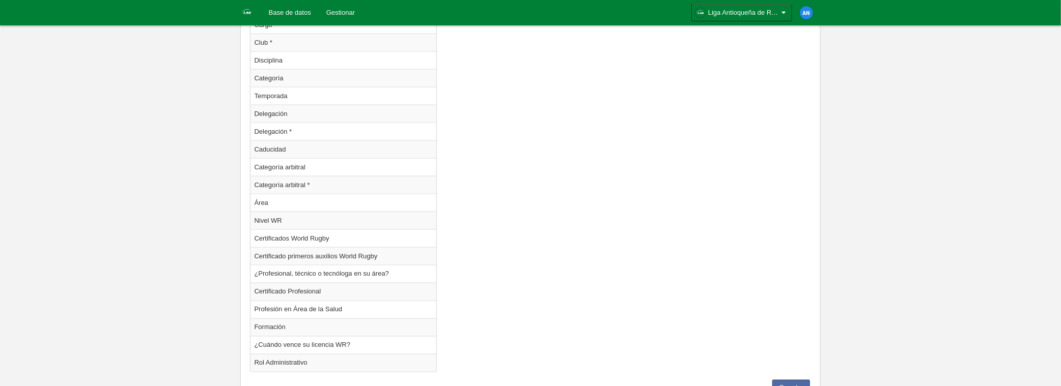
scroll to position [1017, 0]
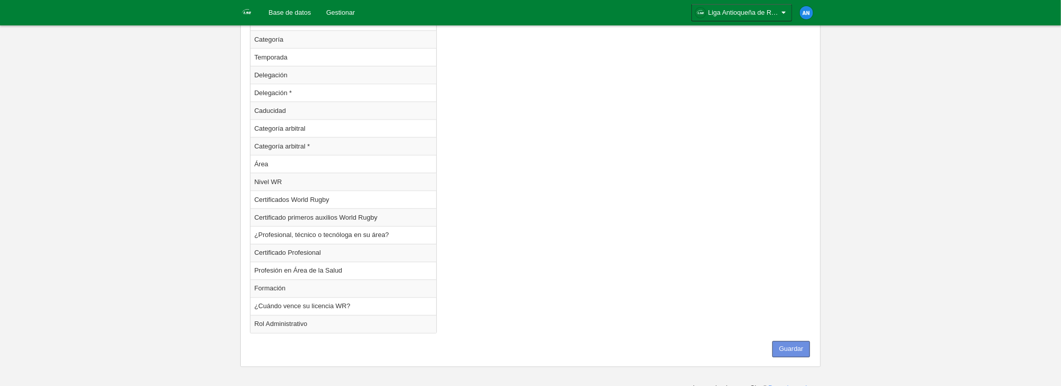
click at [787, 342] on button "Guardar" at bounding box center [791, 350] width 38 height 16
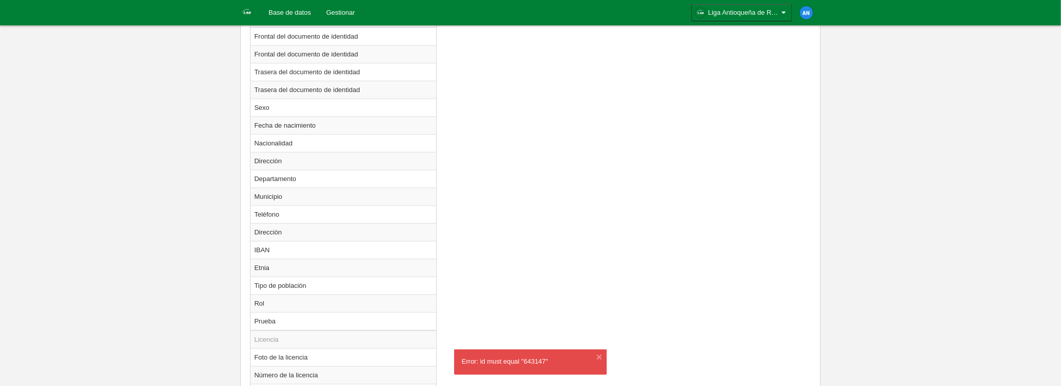
scroll to position [304, 0]
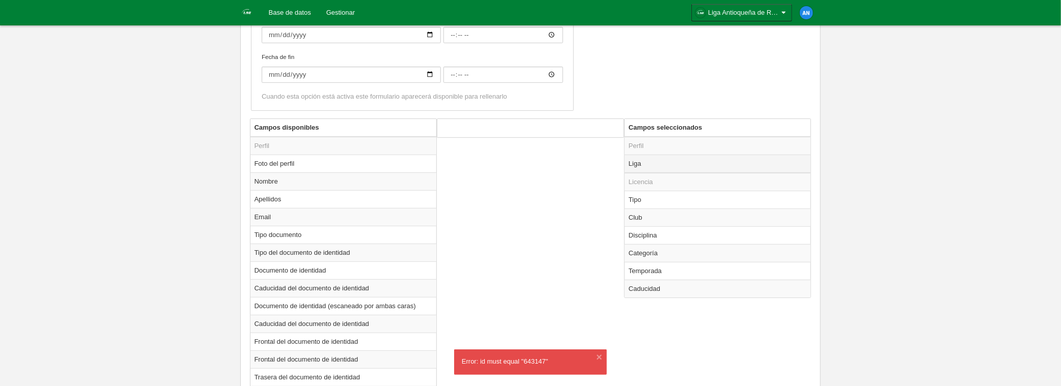
click at [664, 162] on td "Liga" at bounding box center [718, 164] width 186 height 18
radio input "true"
select select
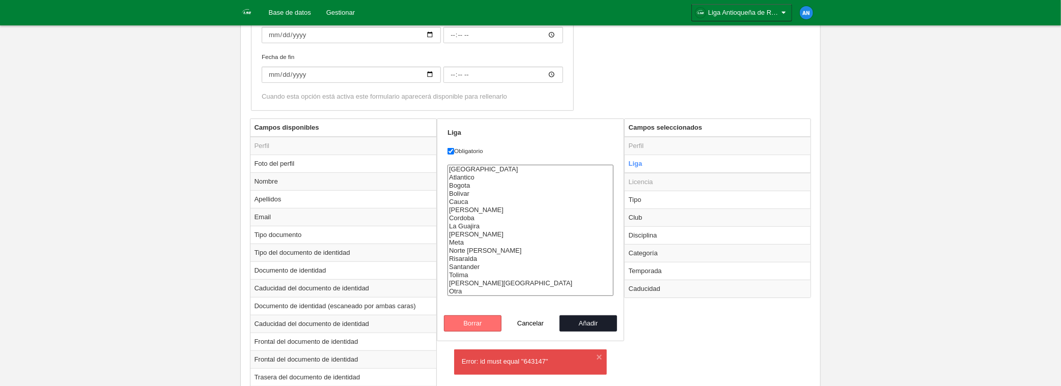
click at [477, 324] on button "Borrar" at bounding box center [473, 324] width 58 height 16
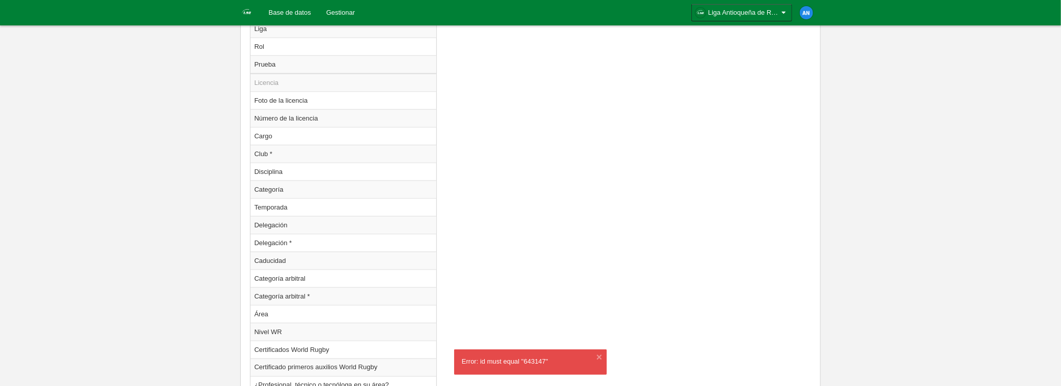
scroll to position [1035, 0]
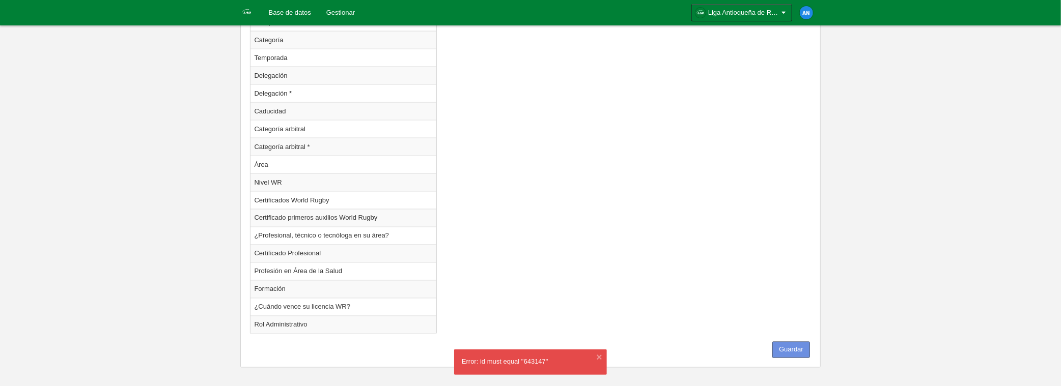
click at [786, 342] on button "Guardar" at bounding box center [791, 350] width 38 height 16
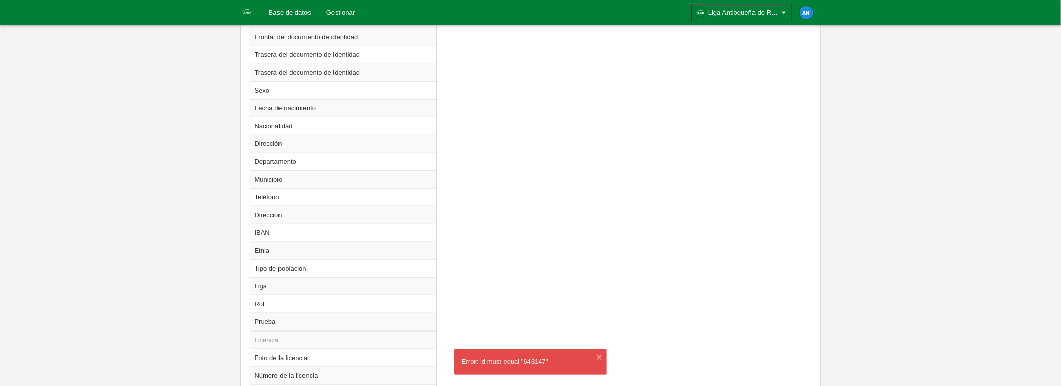
scroll to position [271, 0]
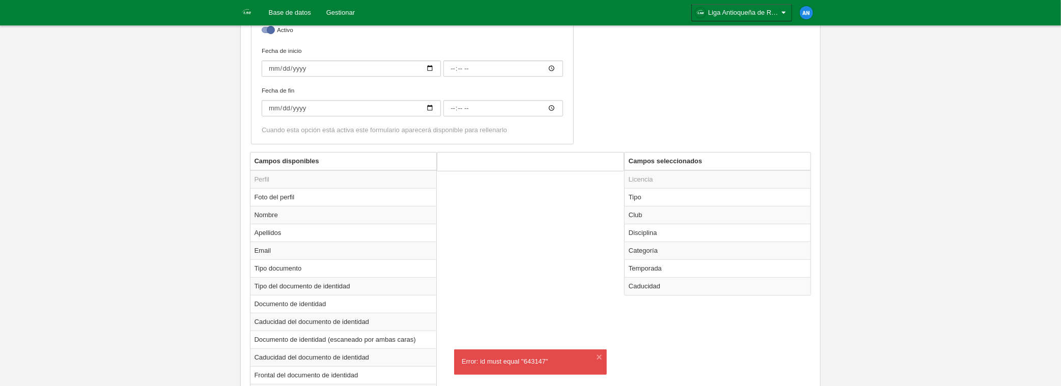
click at [245, 12] on img at bounding box center [247, 12] width 12 height 12
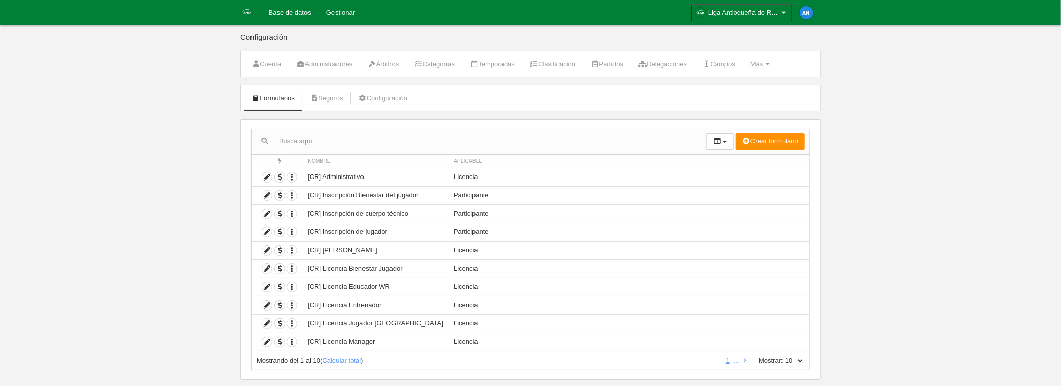
click at [799, 359] on select "10 25 50 100 500" at bounding box center [793, 360] width 21 height 9
select select "50"
click at [784, 356] on select "10 25 50 100 500" at bounding box center [793, 360] width 21 height 9
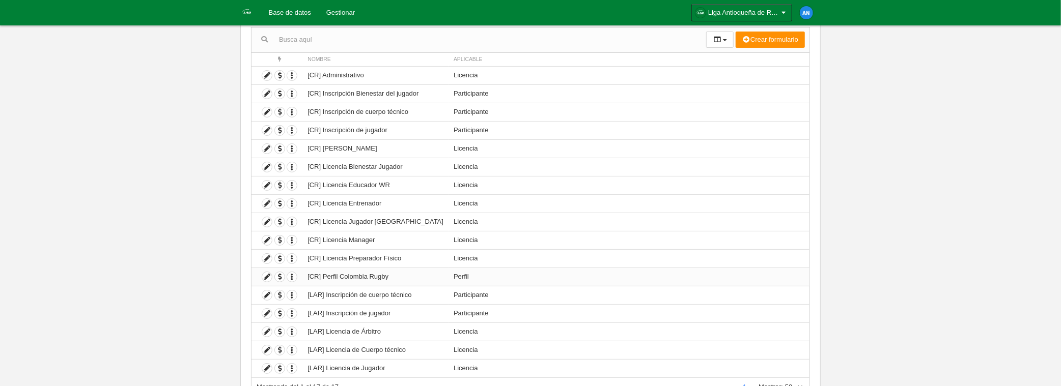
scroll to position [145, 0]
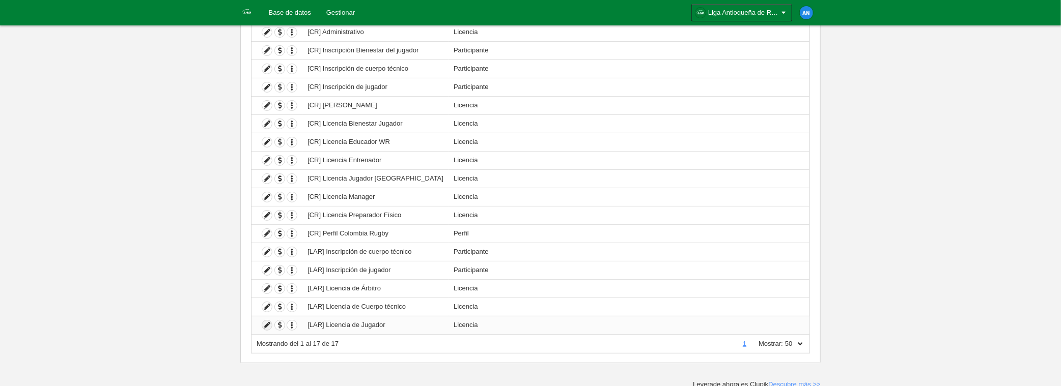
click at [267, 324] on icon at bounding box center [267, 326] width 10 height 10
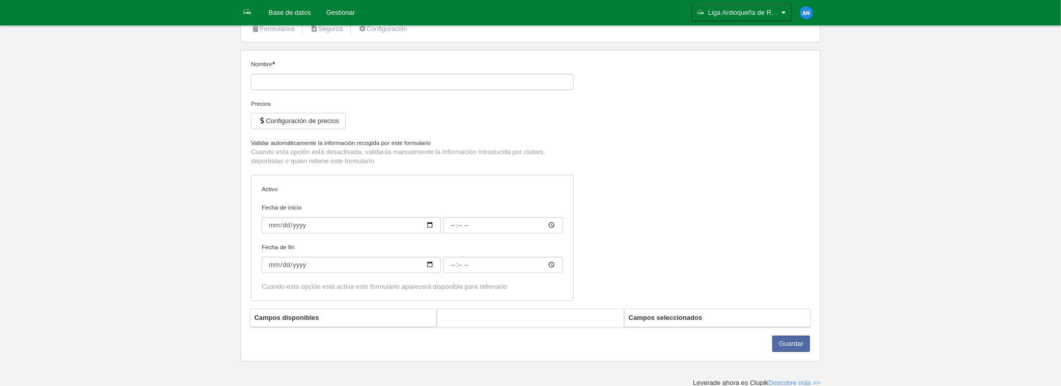
type input "[LAR] Licencia de Jugador"
checkbox input "true"
select select "selected"
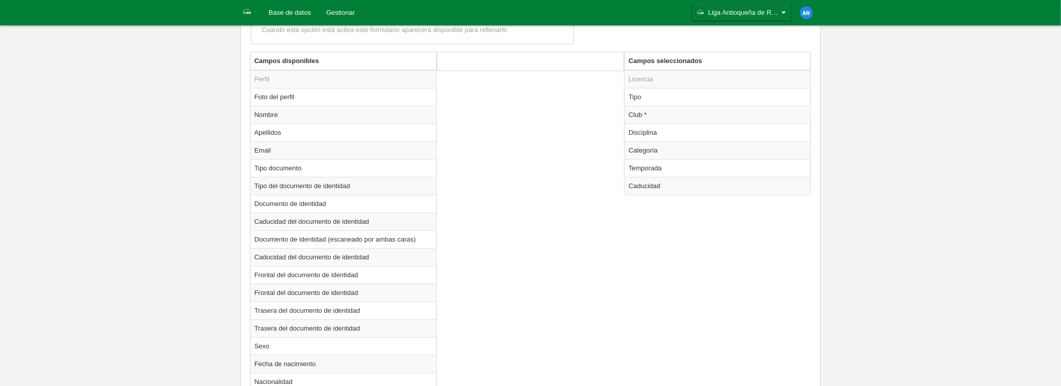
scroll to position [311, 0]
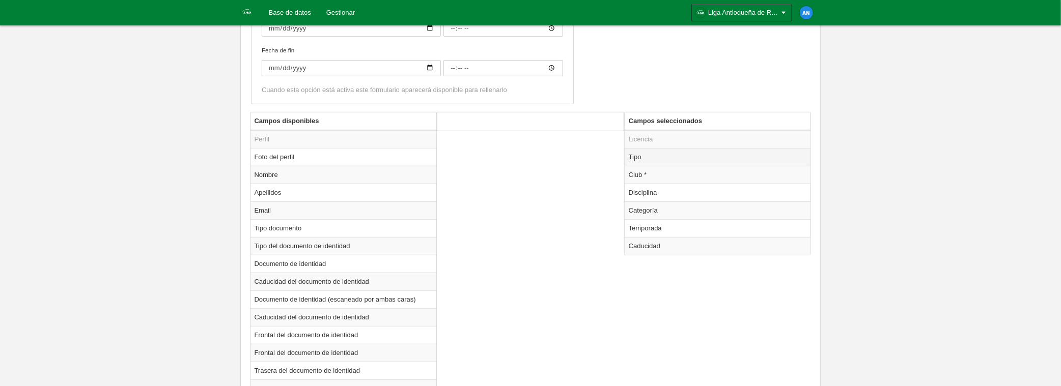
click at [646, 155] on td "Tipo" at bounding box center [718, 157] width 186 height 18
radio input "true"
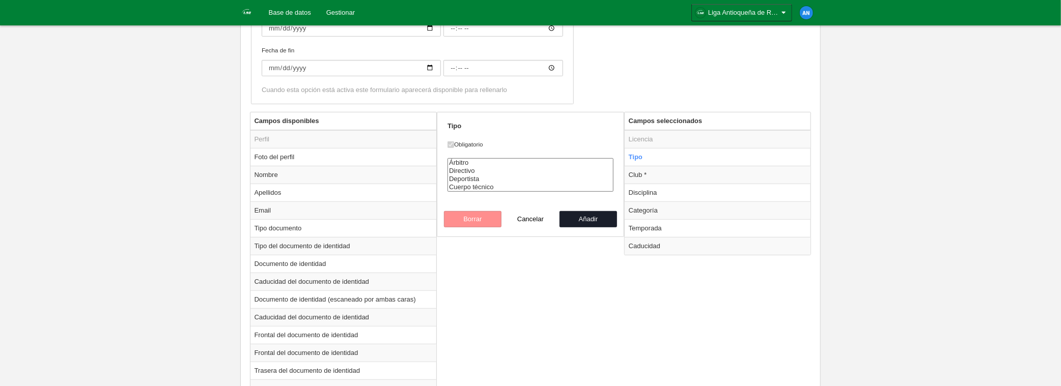
click at [463, 141] on label "Obligatorio" at bounding box center [531, 144] width 166 height 9
click at [465, 167] on option "Directivo" at bounding box center [530, 171] width 165 height 8
select select "player"
click at [474, 175] on option "Deportista" at bounding box center [530, 179] width 165 height 8
click at [584, 217] on button "Añadir" at bounding box center [589, 219] width 58 height 16
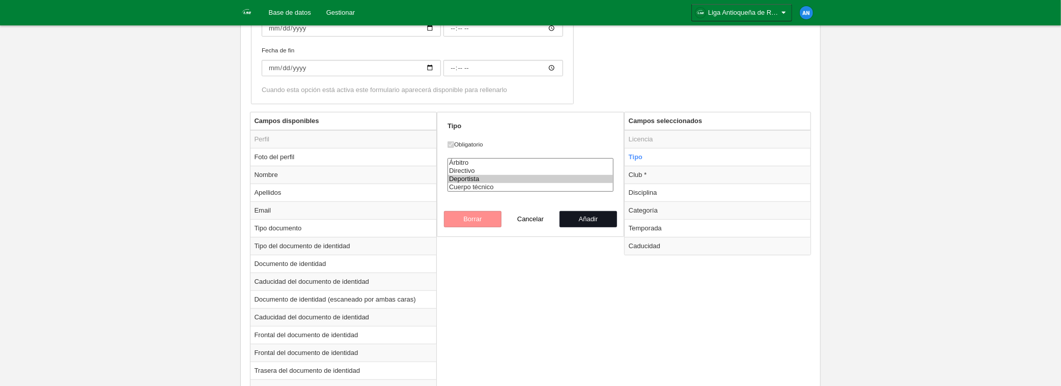
radio input "false"
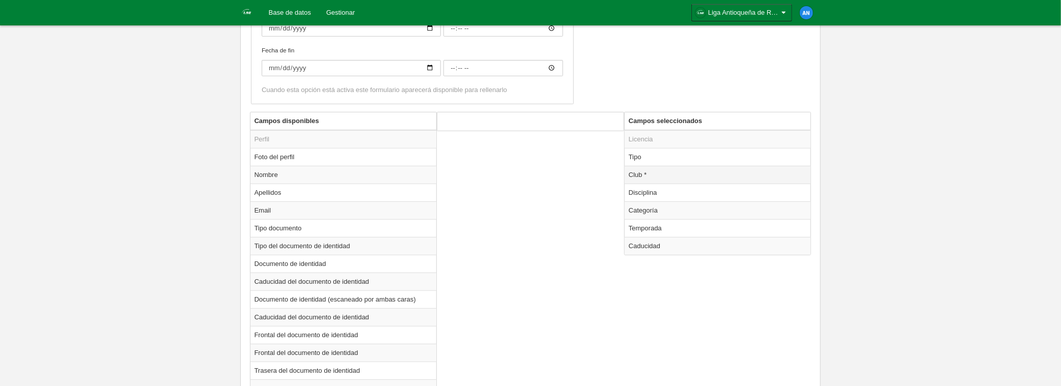
click at [659, 175] on td "Club *" at bounding box center [718, 175] width 186 height 18
radio input "true"
select select
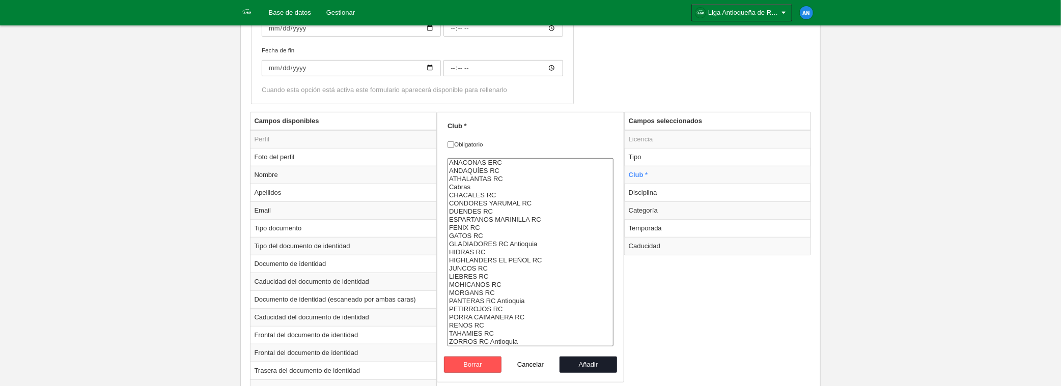
click at [467, 143] on label "Obligatorio" at bounding box center [531, 144] width 166 height 9
click at [454, 143] on input "Obligatorio" at bounding box center [451, 145] width 7 height 7
checkbox input "true"
click at [578, 357] on button "Añadir" at bounding box center [589, 365] width 58 height 16
radio input "false"
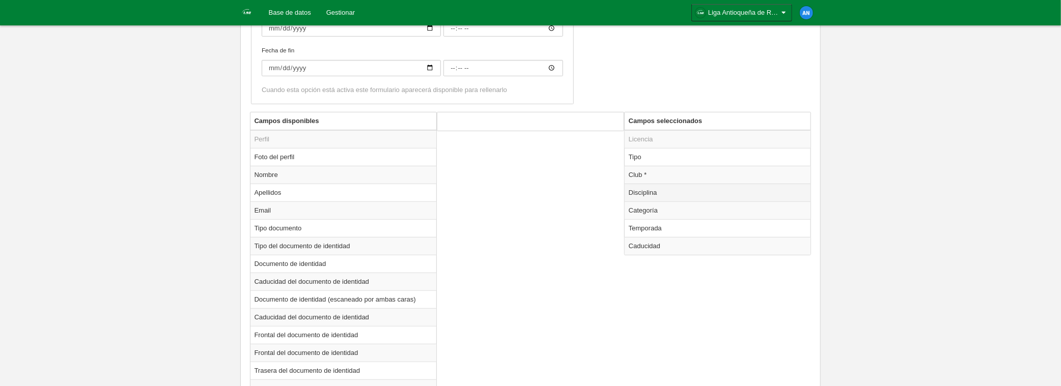
click at [662, 193] on td "Disciplina" at bounding box center [718, 193] width 186 height 18
radio input "true"
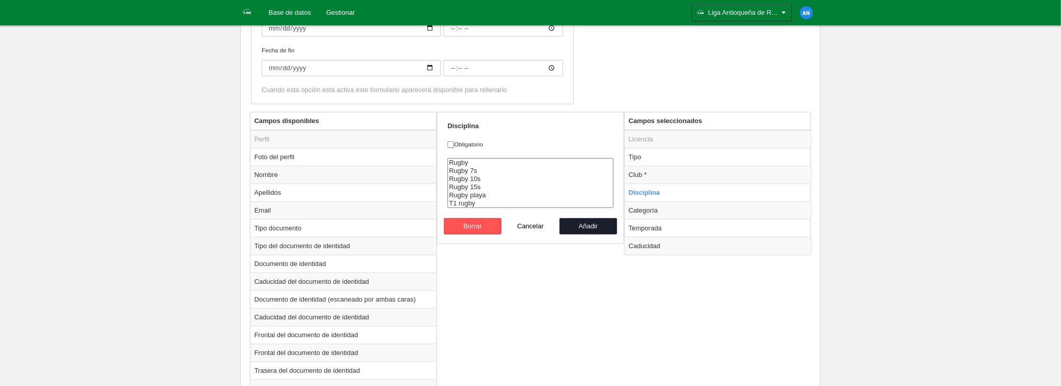
select select "18"
click at [459, 162] on option "Rugby" at bounding box center [530, 163] width 165 height 8
click at [464, 143] on label "Obligatorio" at bounding box center [531, 144] width 166 height 9
click at [454, 143] on input "Obligatorio" at bounding box center [451, 145] width 7 height 7
checkbox input "true"
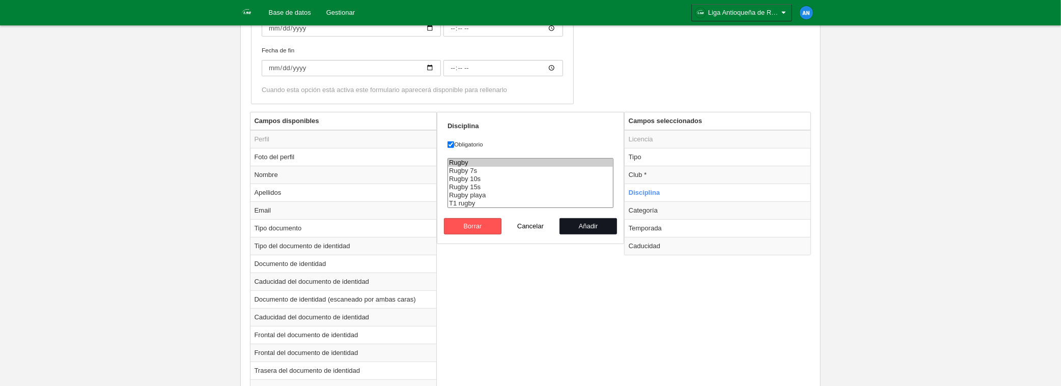
click at [603, 224] on button "Añadir" at bounding box center [589, 226] width 58 height 16
radio input "false"
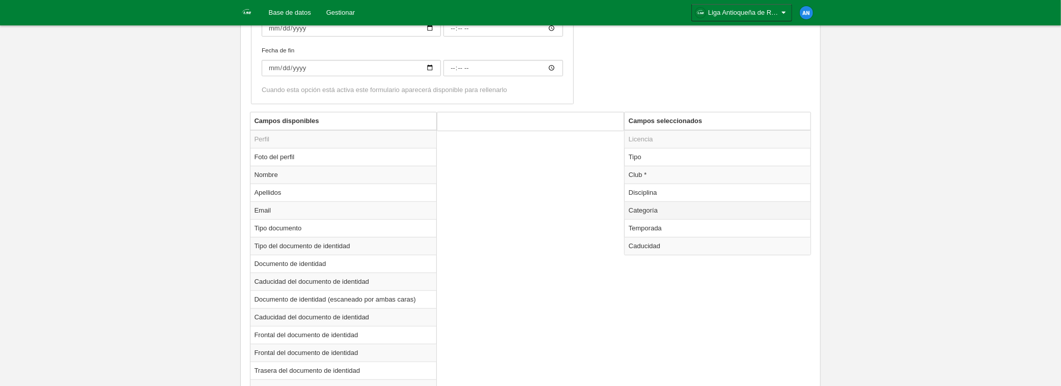
click at [662, 207] on td "Categoría" at bounding box center [718, 211] width 186 height 18
radio input "true"
select select
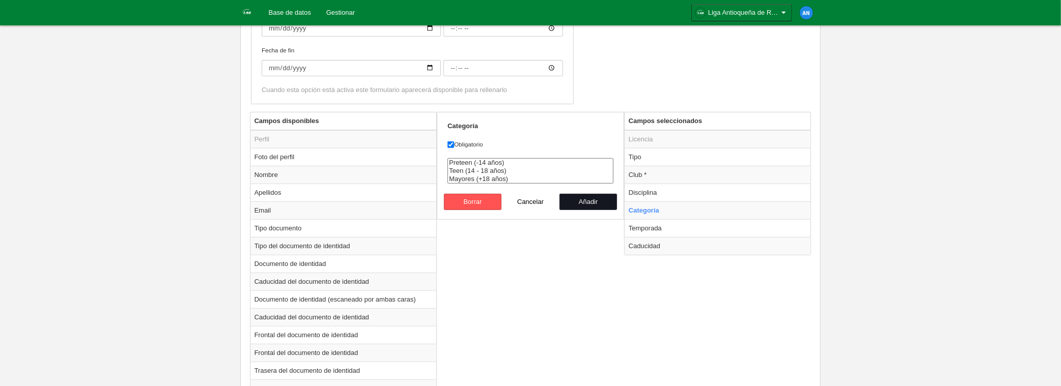
click at [595, 204] on button "Añadir" at bounding box center [589, 202] width 58 height 16
radio input "false"
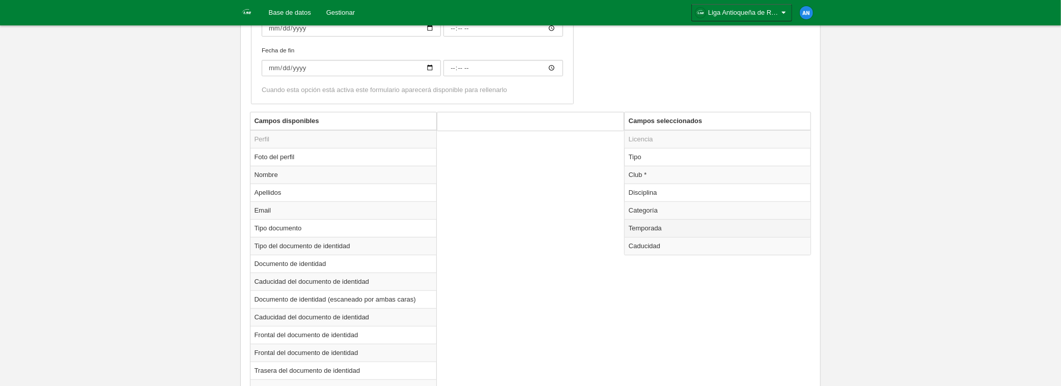
click at [655, 224] on td "Temporada" at bounding box center [718, 228] width 186 height 18
radio input "true"
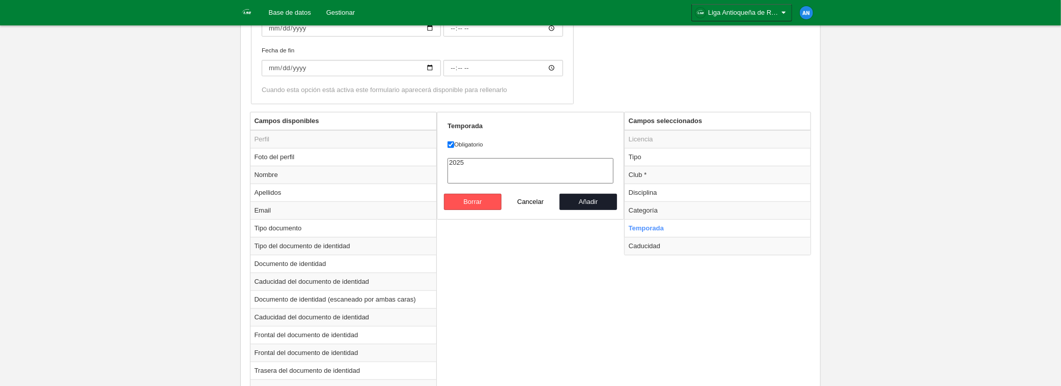
select select "8164"
click at [478, 164] on option "2025" at bounding box center [530, 163] width 165 height 8
click at [601, 198] on button "Añadir" at bounding box center [589, 202] width 58 height 16
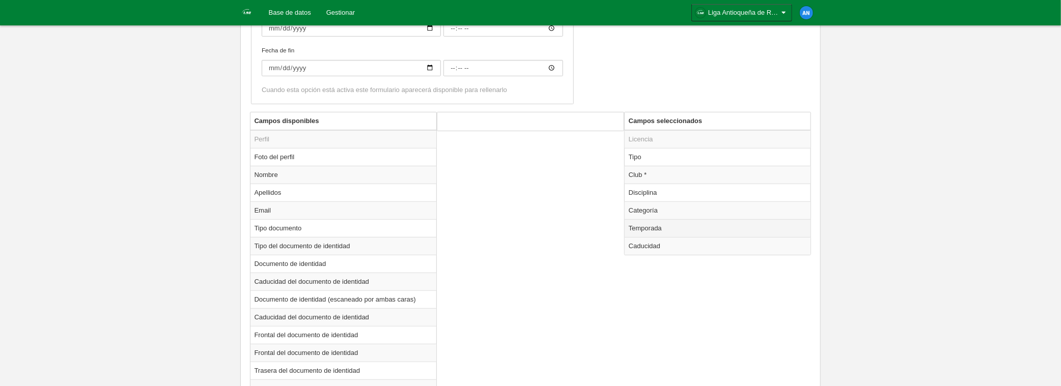
click at [659, 224] on td "Temporada" at bounding box center [718, 228] width 186 height 18
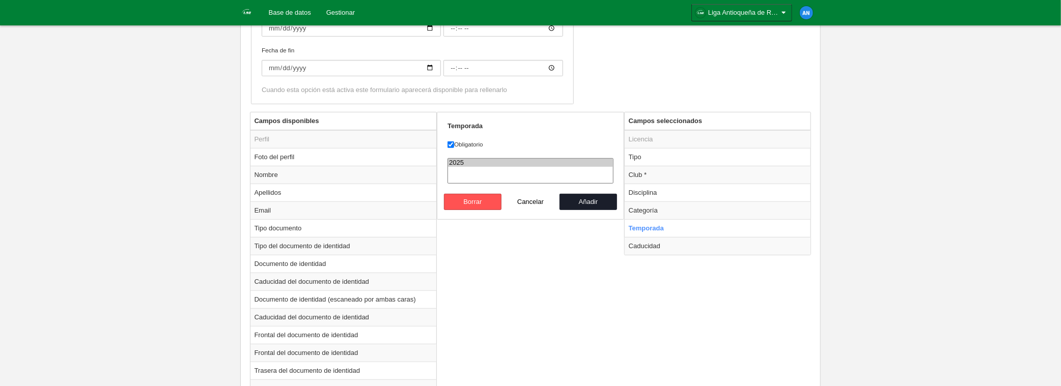
click at [467, 162] on option "2025" at bounding box center [530, 163] width 165 height 8
click at [477, 201] on button "Borrar" at bounding box center [473, 202] width 58 height 16
radio input "false"
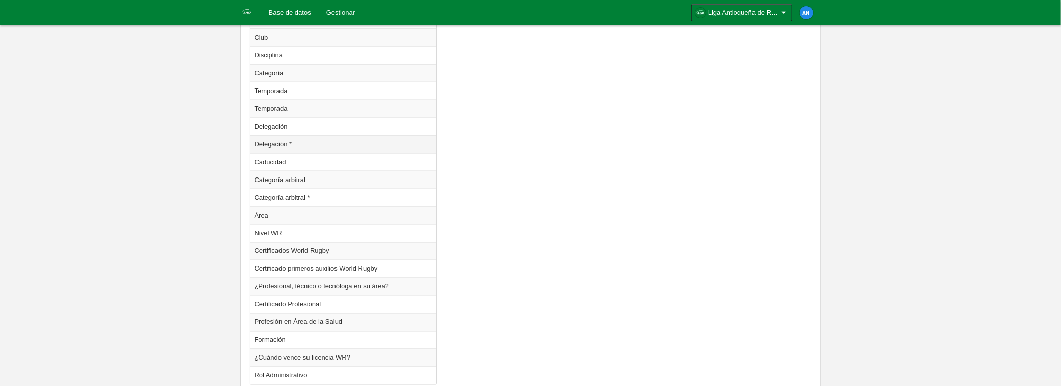
scroll to position [951, 0]
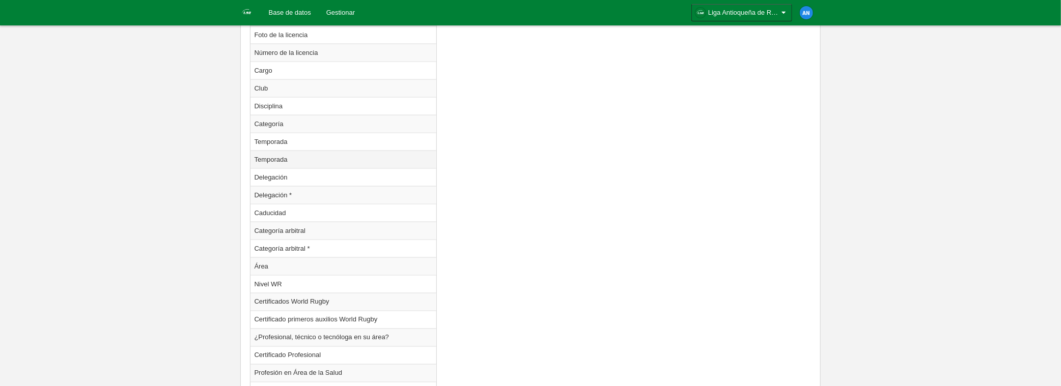
click at [294, 154] on td "Temporada" at bounding box center [344, 160] width 186 height 18
radio input "true"
select select
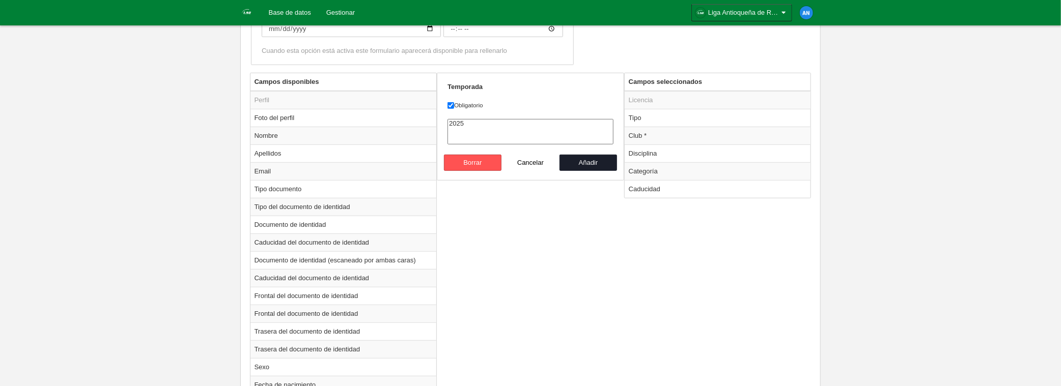
scroll to position [289, 0]
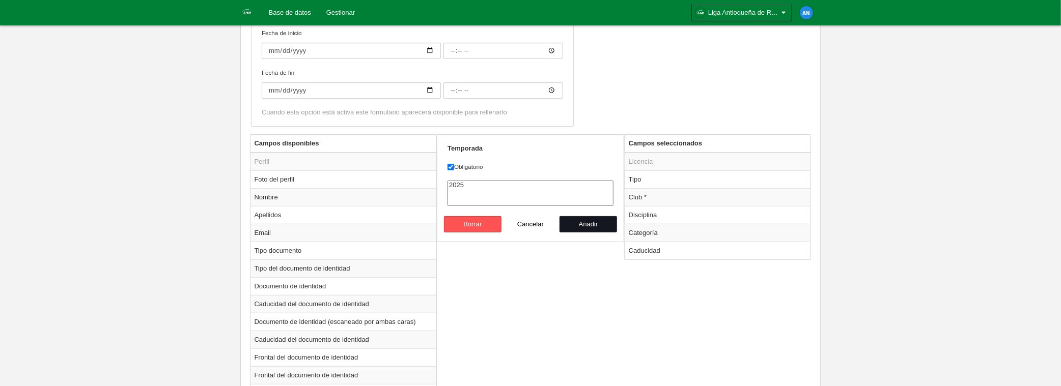
click at [578, 219] on button "Añadir" at bounding box center [589, 224] width 58 height 16
radio input "false"
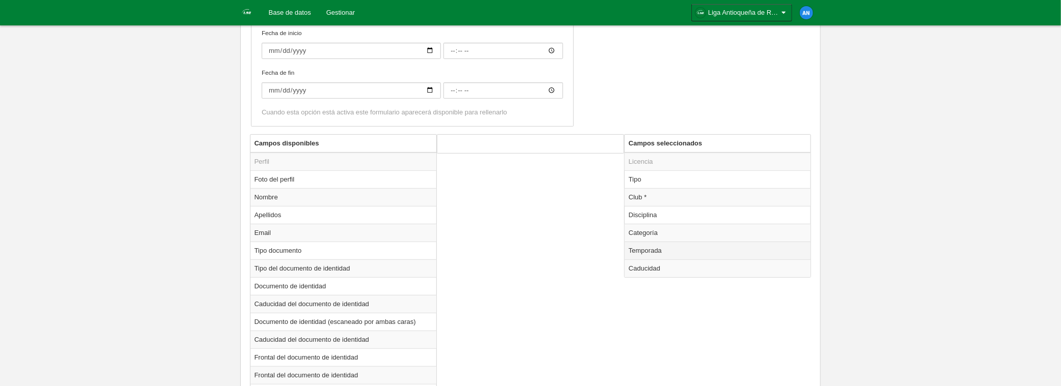
click at [684, 252] on td "Temporada" at bounding box center [718, 251] width 186 height 18
radio input "true"
select select
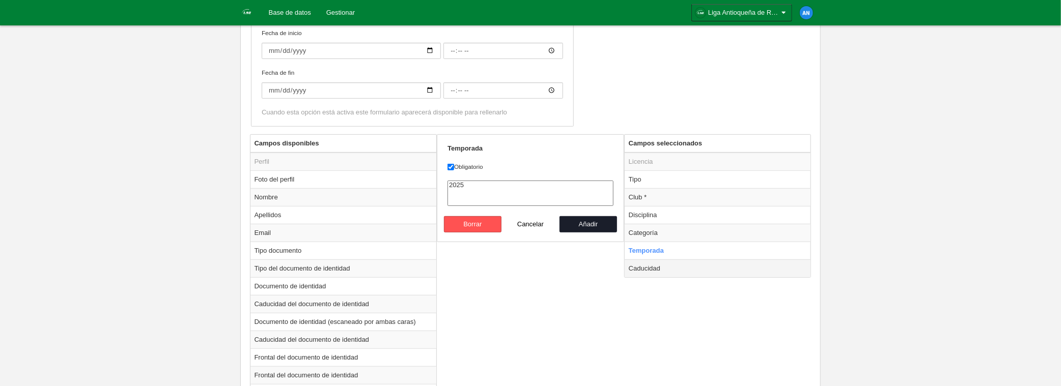
click at [669, 270] on td "Caducidad" at bounding box center [718, 269] width 186 height 18
radio input "false"
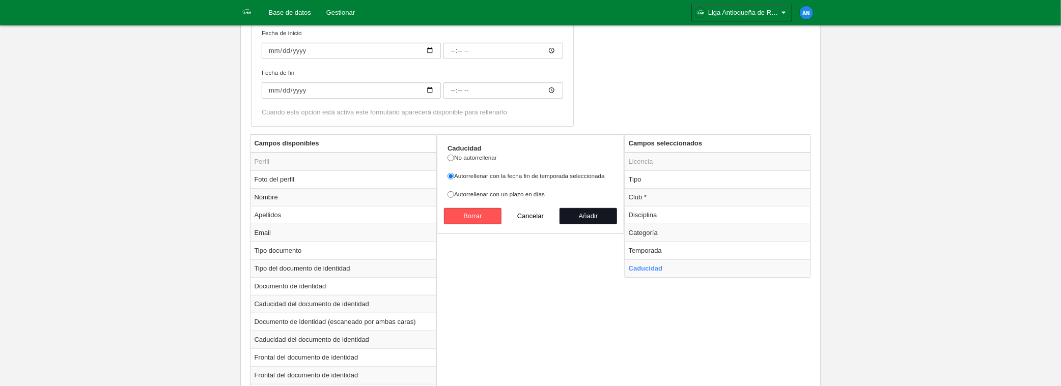
click at [592, 216] on button "Añadir" at bounding box center [589, 216] width 58 height 16
radio input "false"
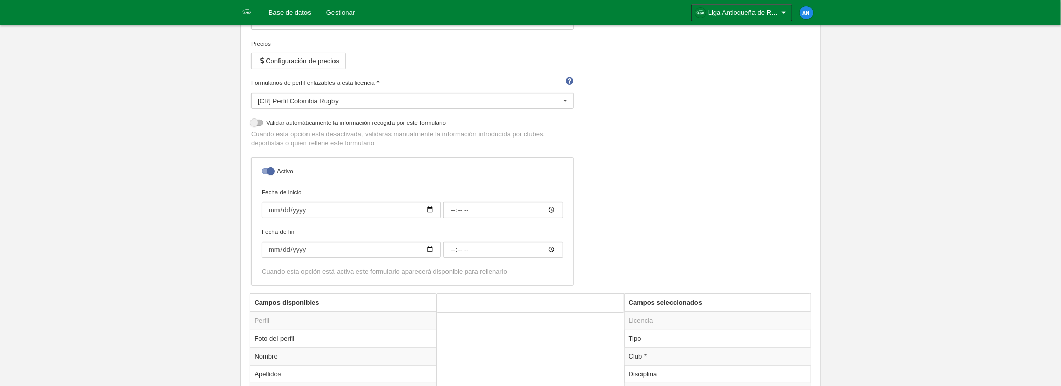
scroll to position [34, 0]
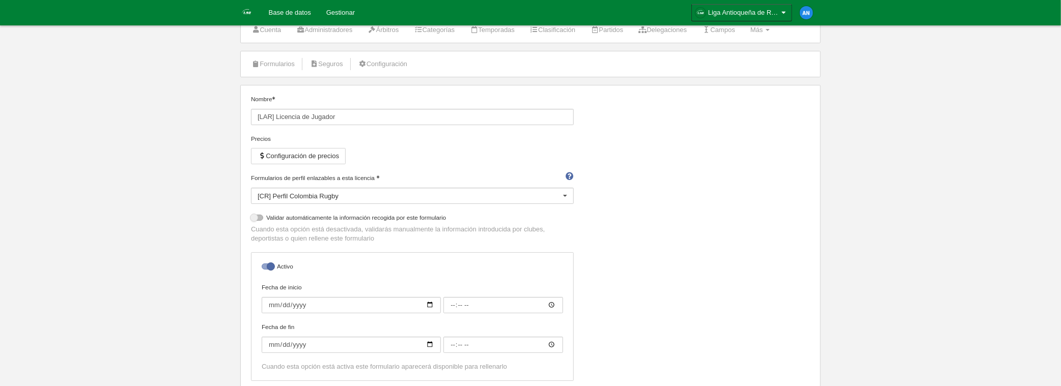
click at [264, 216] on label at bounding box center [258, 217] width 15 height 9
click at [258, 217] on input "checkbox" at bounding box center [255, 220] width 7 height 7
checkbox input "true"
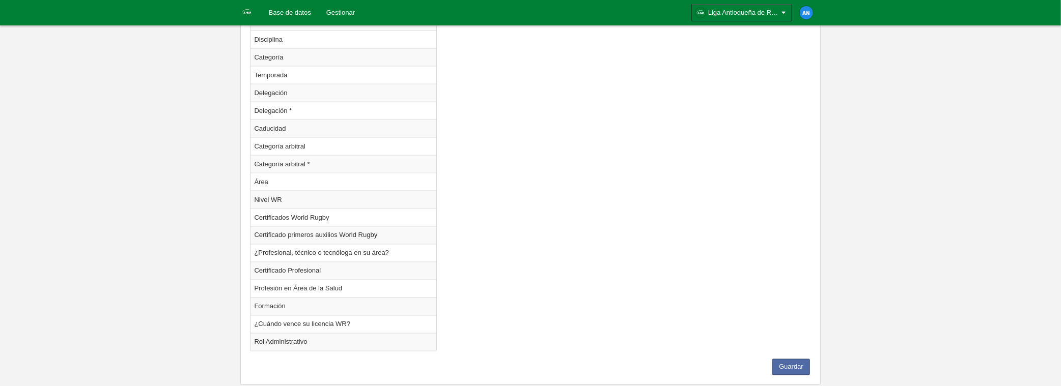
scroll to position [1035, 0]
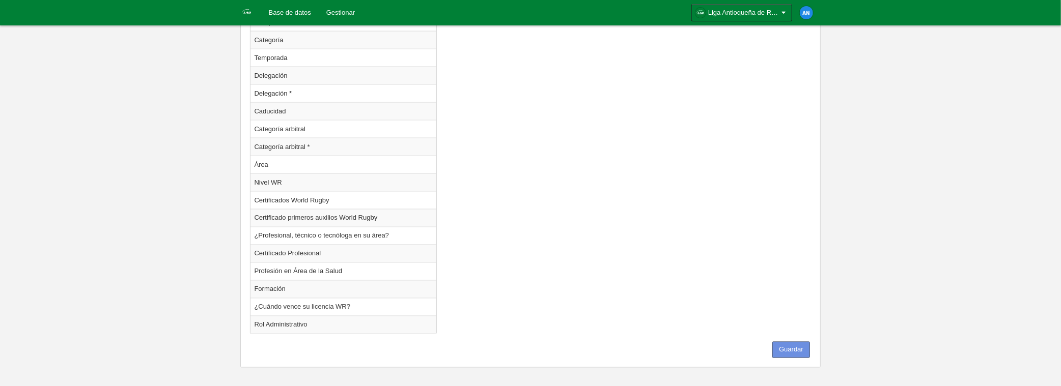
click at [791, 342] on button "Guardar" at bounding box center [791, 350] width 38 height 16
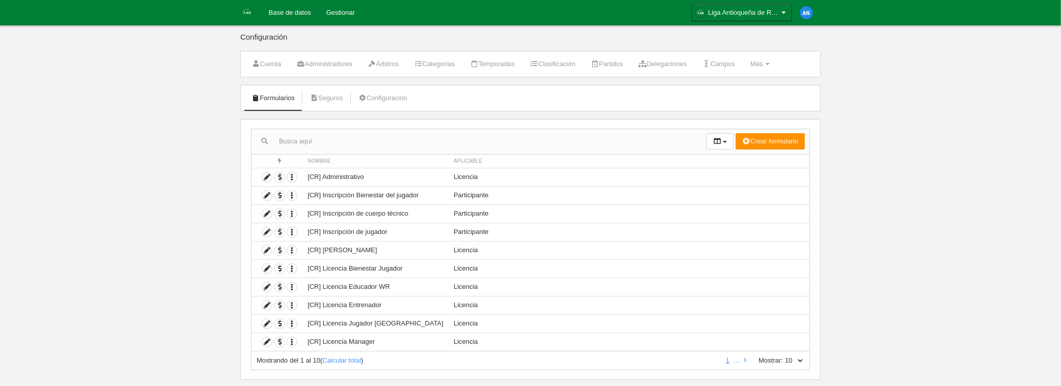
click at [245, 11] on img at bounding box center [247, 12] width 12 height 12
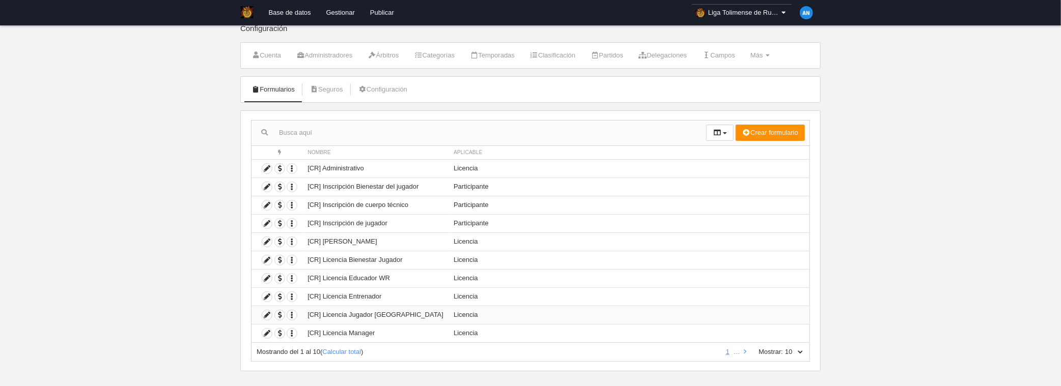
scroll to position [17, 0]
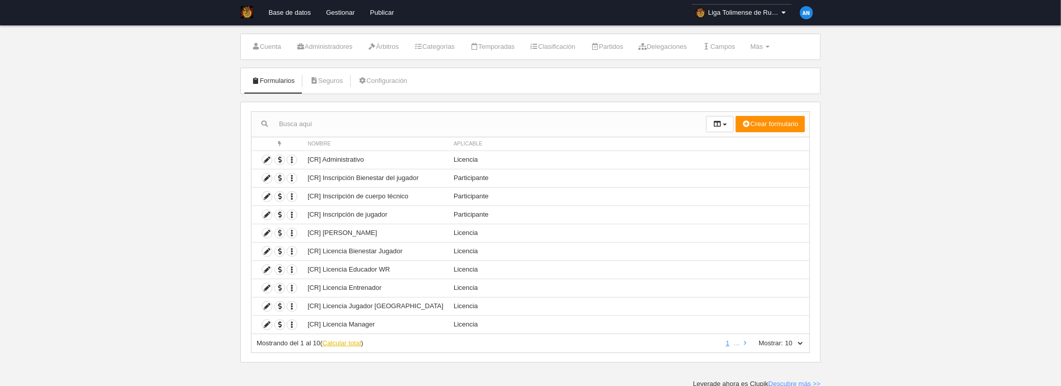
click at [341, 342] on link "Calcular total" at bounding box center [341, 344] width 39 height 8
click at [743, 343] on icon at bounding box center [743, 343] width 5 height 7
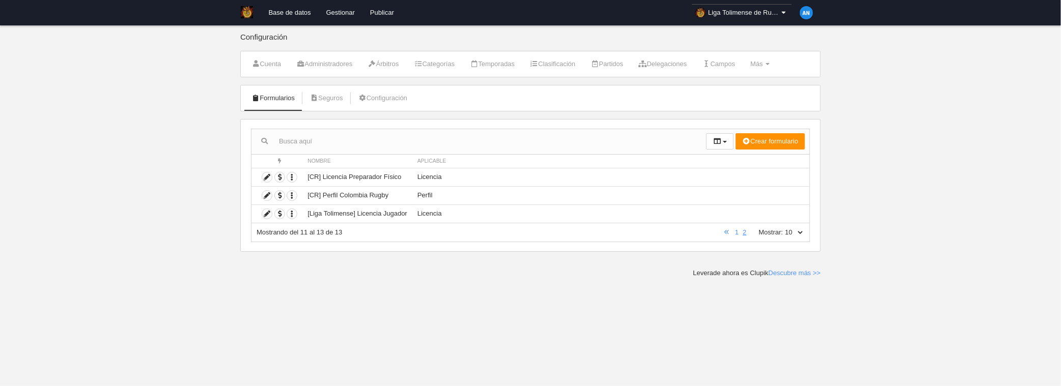
scroll to position [0, 0]
click at [268, 212] on icon at bounding box center [267, 214] width 10 height 10
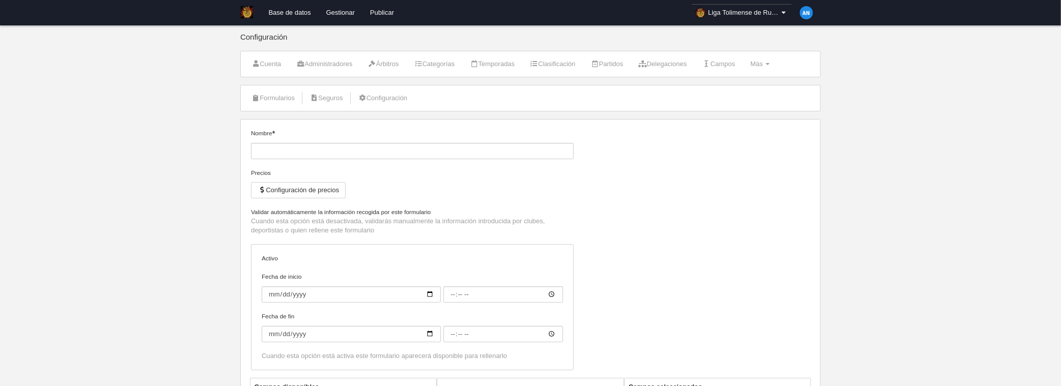
type input "[Liga Tolimense] Licencia Jugador"
checkbox input "true"
select select "selected"
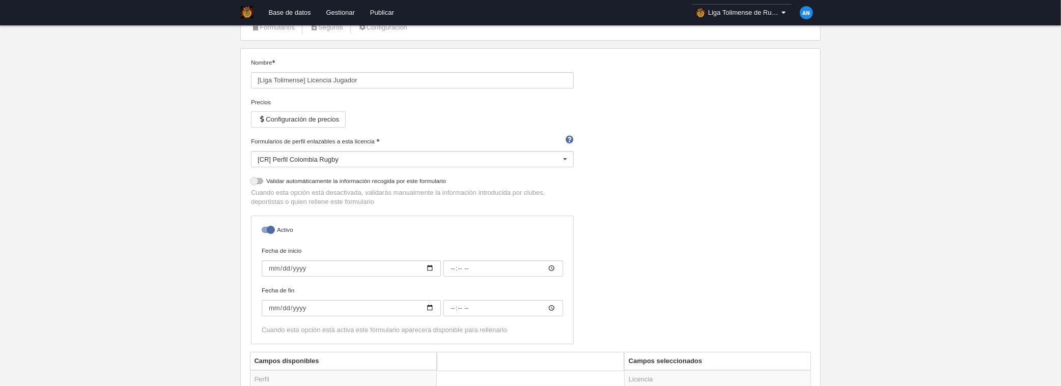
scroll to position [215, 0]
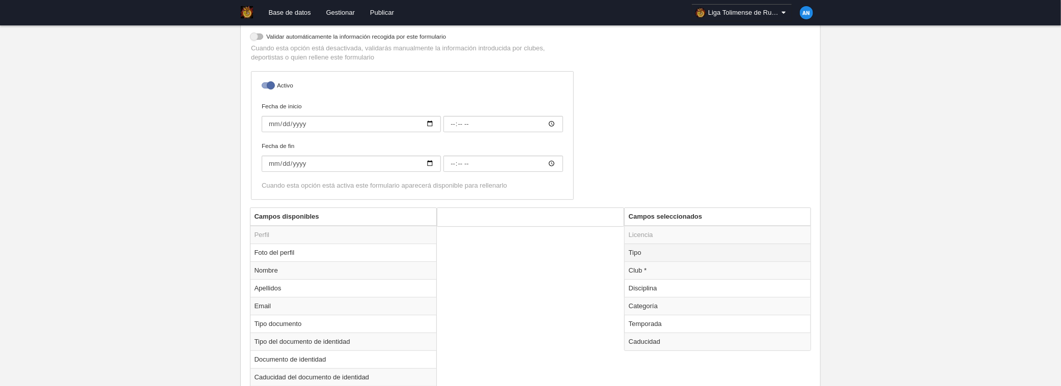
click at [655, 252] on td "Tipo" at bounding box center [718, 253] width 186 height 18
radio input "true"
select select "player"
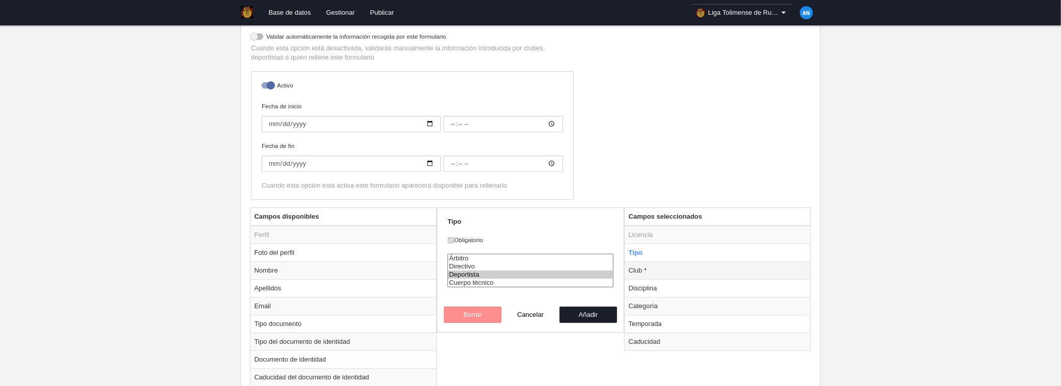
click at [661, 264] on td "Club *" at bounding box center [718, 271] width 186 height 18
radio input "false"
radio input "true"
select select
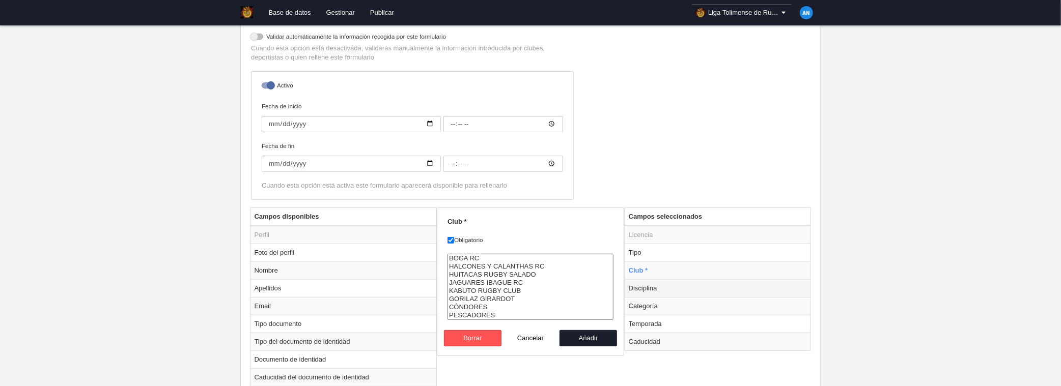
click at [663, 282] on td "Disciplina" at bounding box center [718, 289] width 186 height 18
radio input "false"
radio input "true"
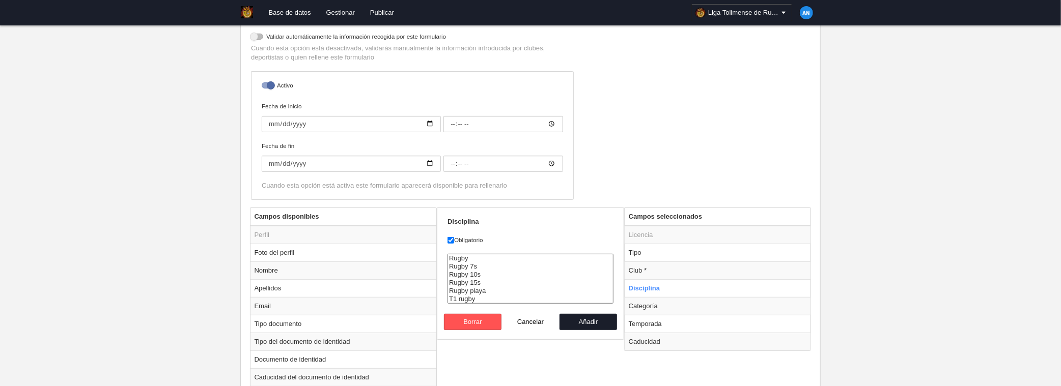
select select "18"
click at [465, 257] on option "Rugby" at bounding box center [530, 259] width 165 height 8
click at [600, 319] on button "Añadir" at bounding box center [589, 322] width 58 height 16
radio input "false"
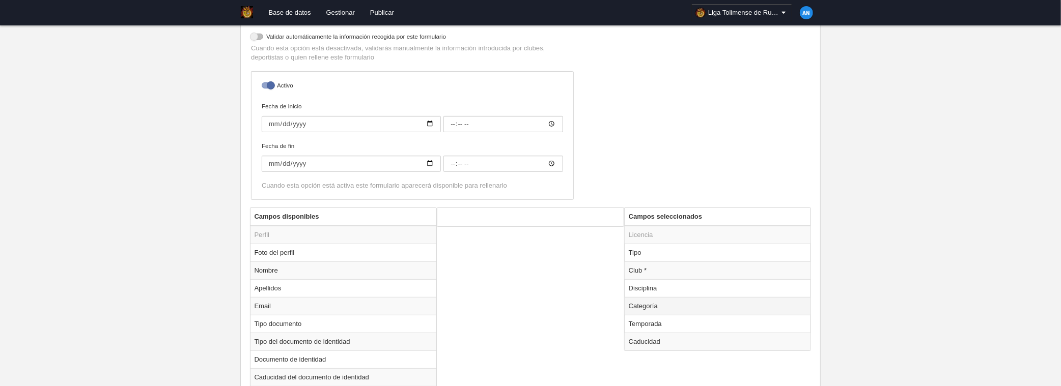
click at [678, 302] on td "Categoría" at bounding box center [718, 306] width 186 height 18
radio input "true"
select select
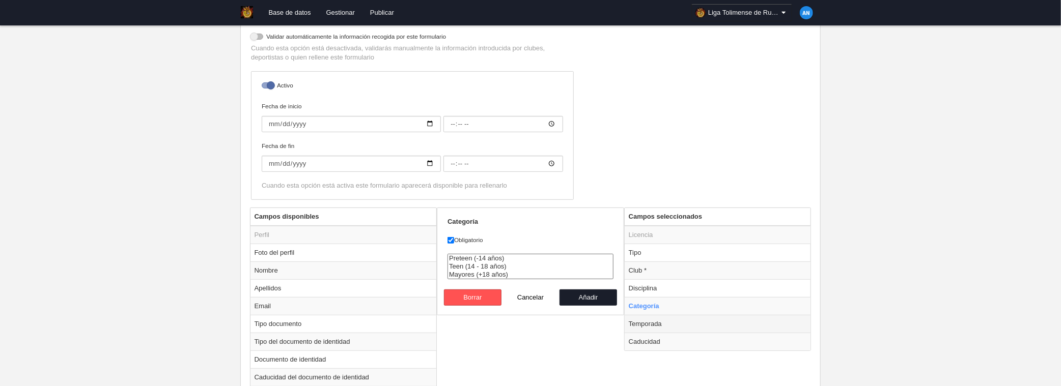
click at [664, 318] on td "Temporada" at bounding box center [718, 324] width 186 height 18
radio input "false"
radio input "true"
select select "8164"
click at [651, 333] on td "Caducidad" at bounding box center [718, 342] width 186 height 18
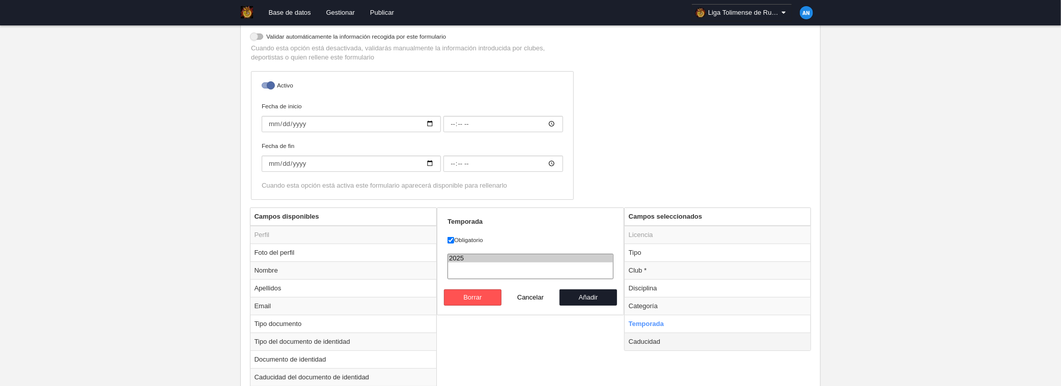
radio input "false"
radio input "true"
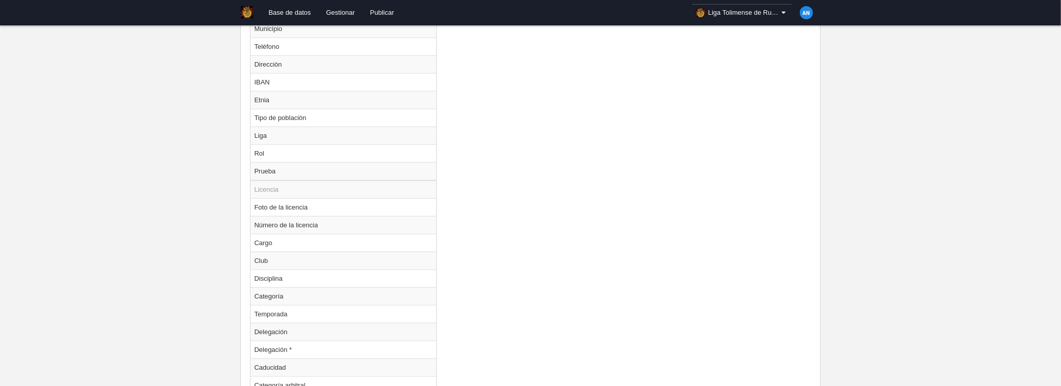
scroll to position [1030, 0]
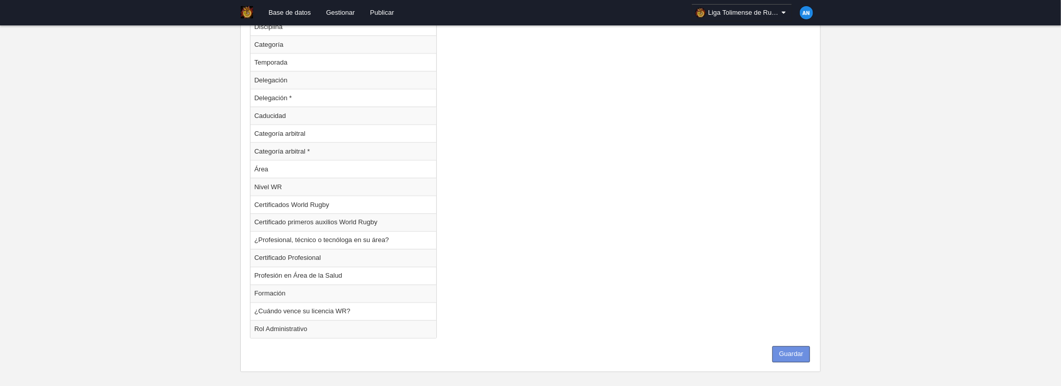
click at [787, 347] on button "Guardar" at bounding box center [791, 355] width 38 height 16
